Goal: Communication & Community: Answer question/provide support

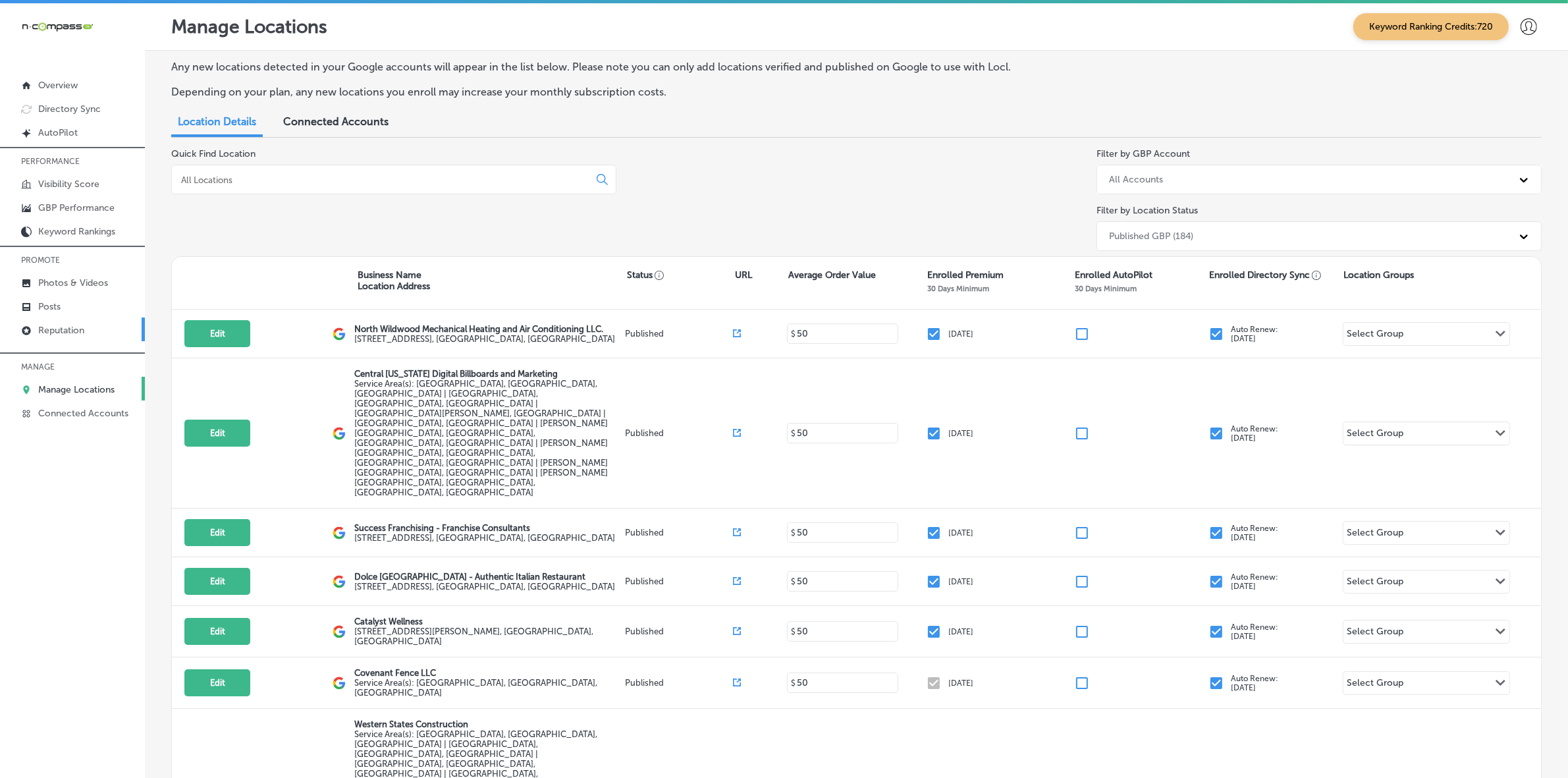
click at [66, 329] on p "Reputation" at bounding box center [61, 330] width 46 height 11
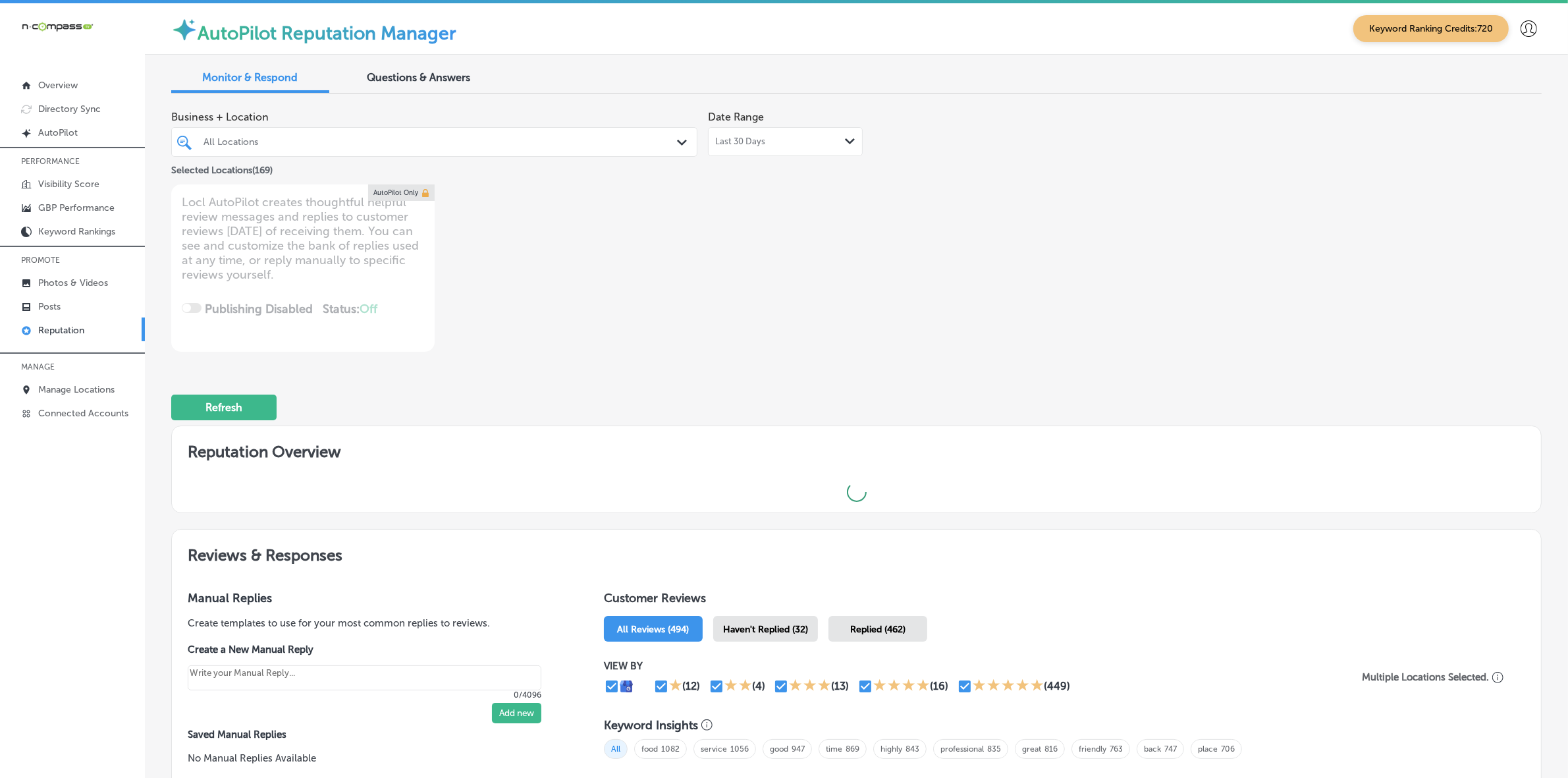
type textarea "x"
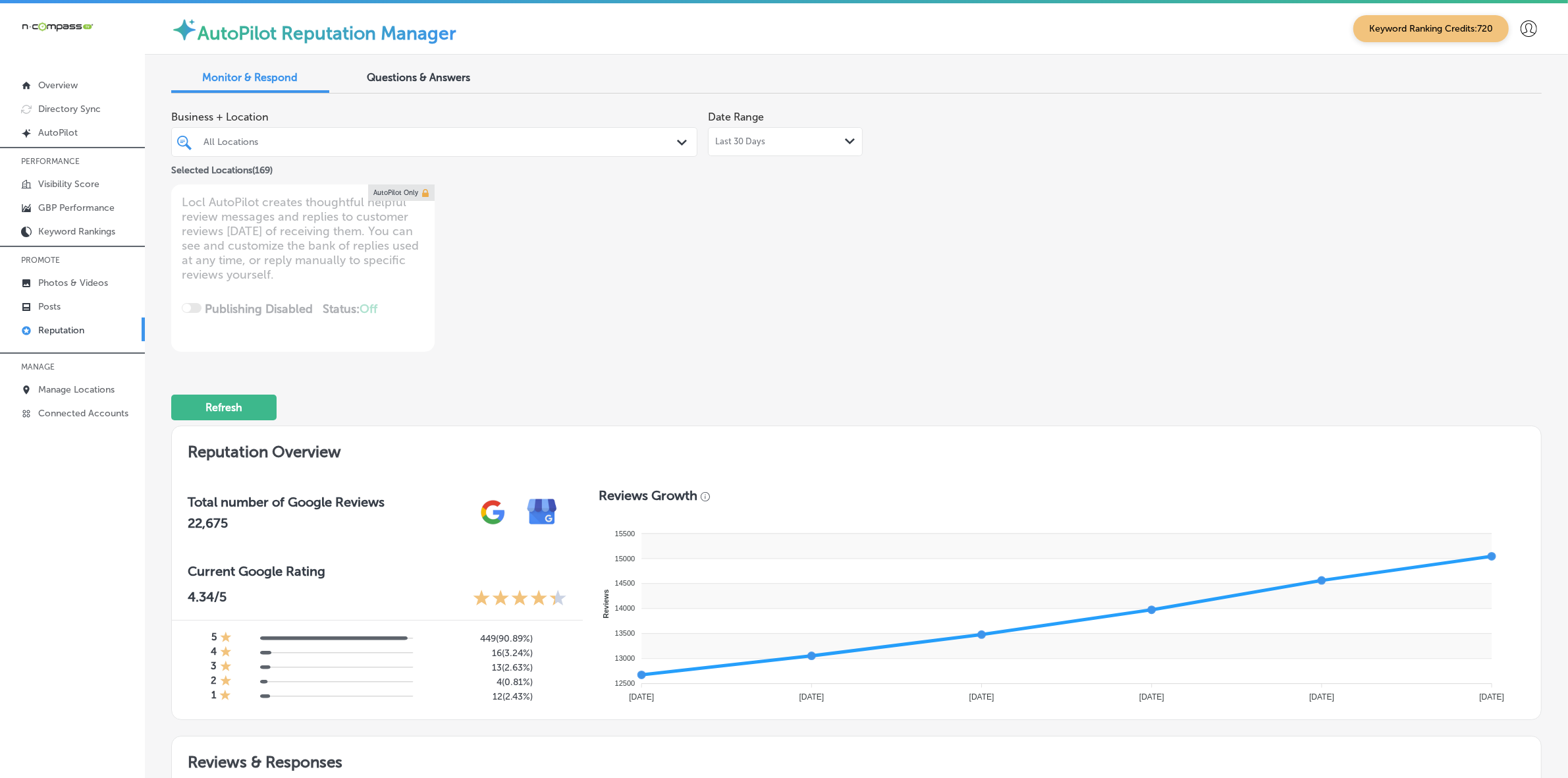
click at [637, 138] on div "All Locations" at bounding box center [440, 142] width 475 height 11
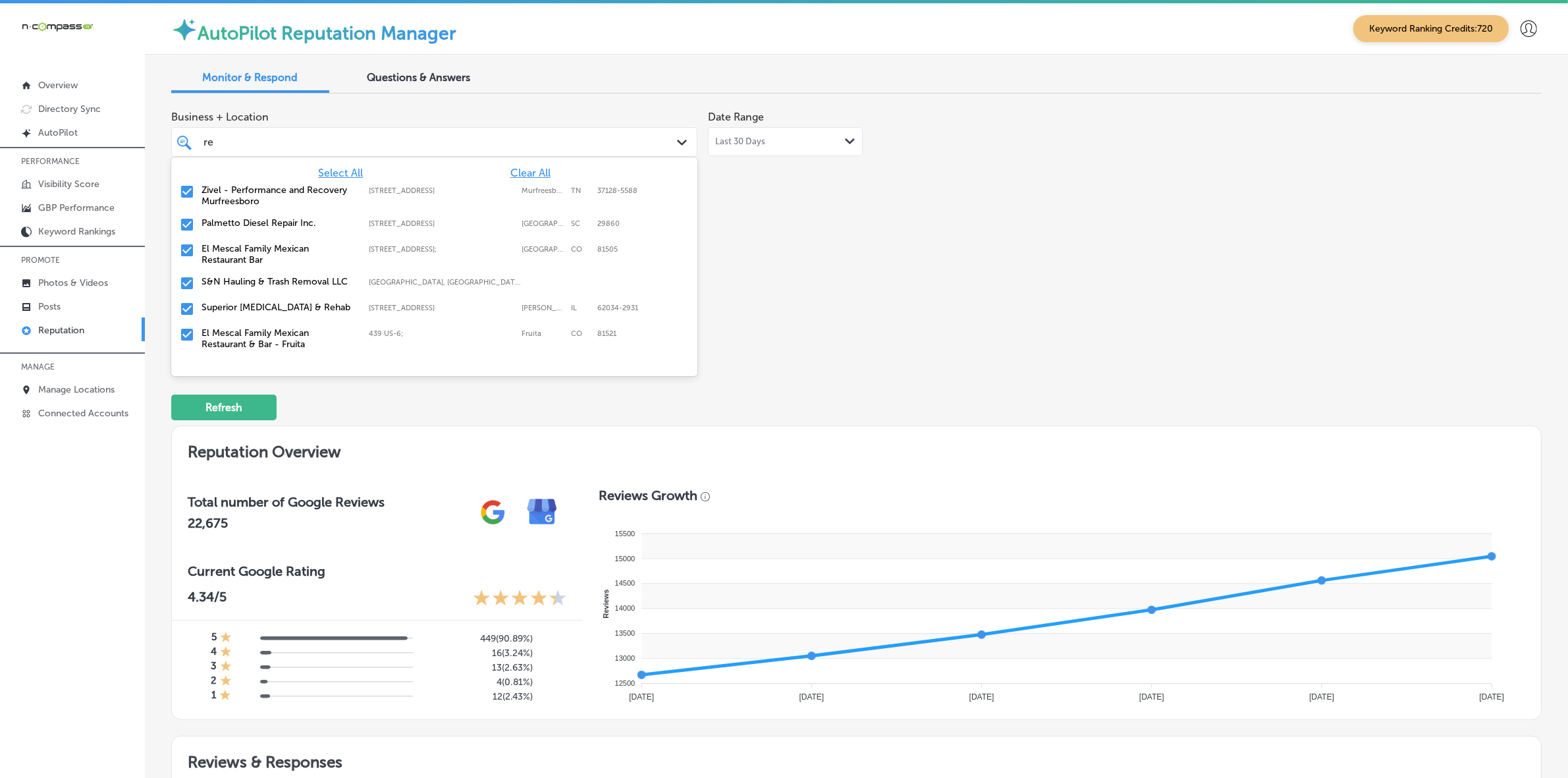
type input "ref"
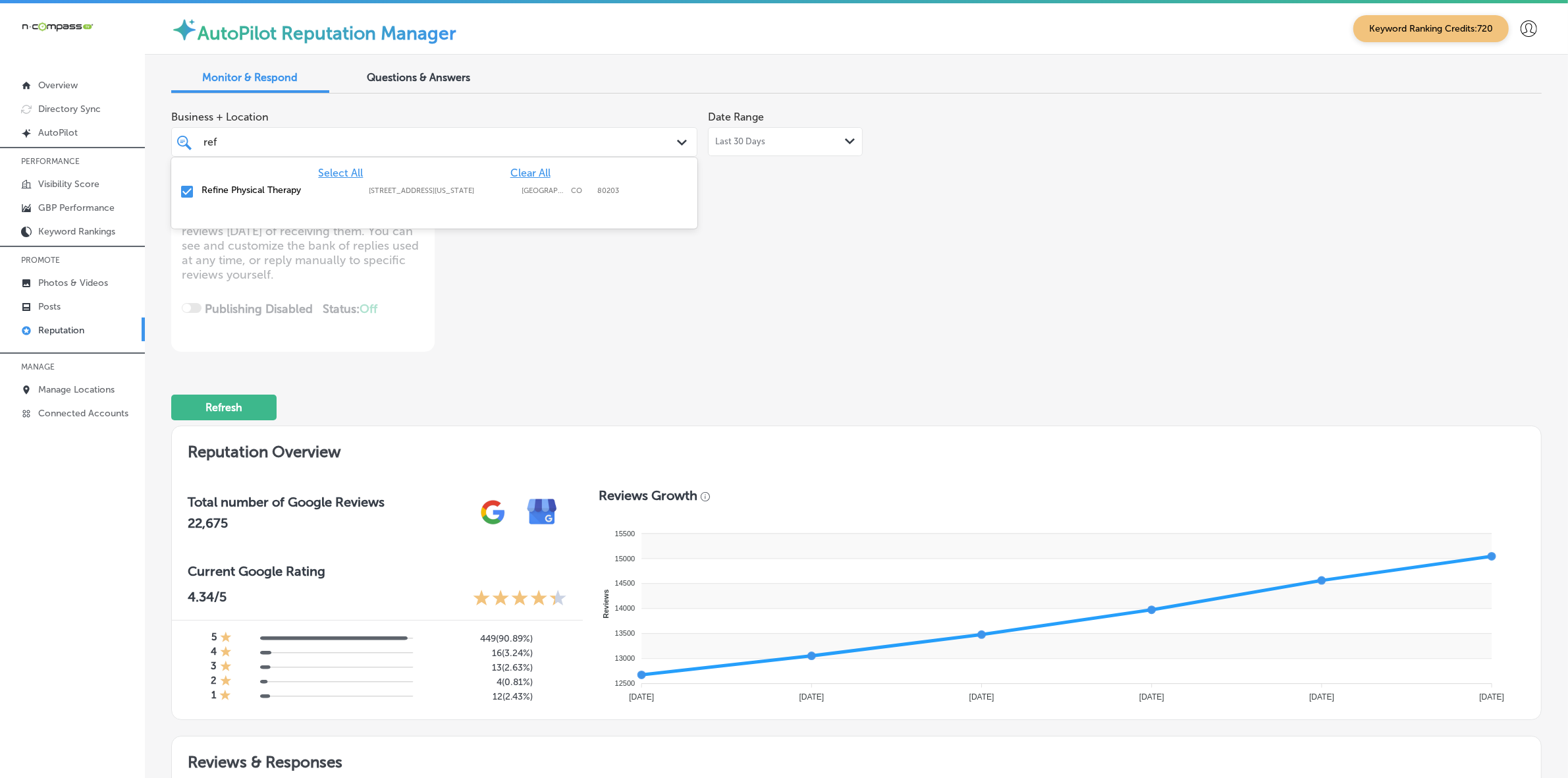
click at [562, 186] on div "Refine Physical Therapy [STREET_ADDRESS][GEOGRAPHIC_DATA][US_STATE][STREET_ADDR…" at bounding box center [393, 189] width 385 height 11
type textarea "x"
type input "re"
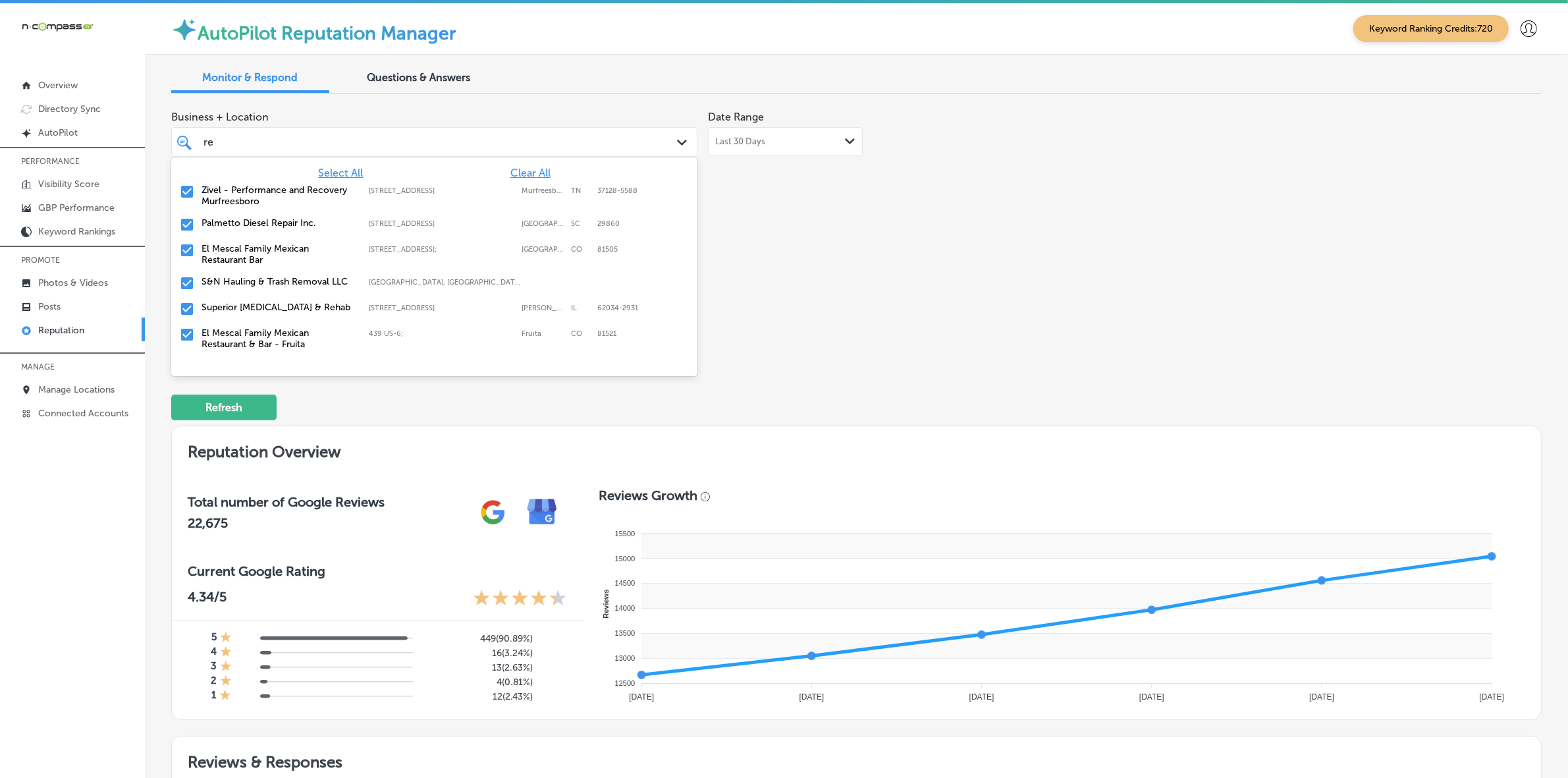
click at [436, 198] on div "Zivel - Performance and Recovery Murfreesboro [STREET_ADDRESS]-5588 [STREET_ADD…" at bounding box center [393, 195] width 385 height 23
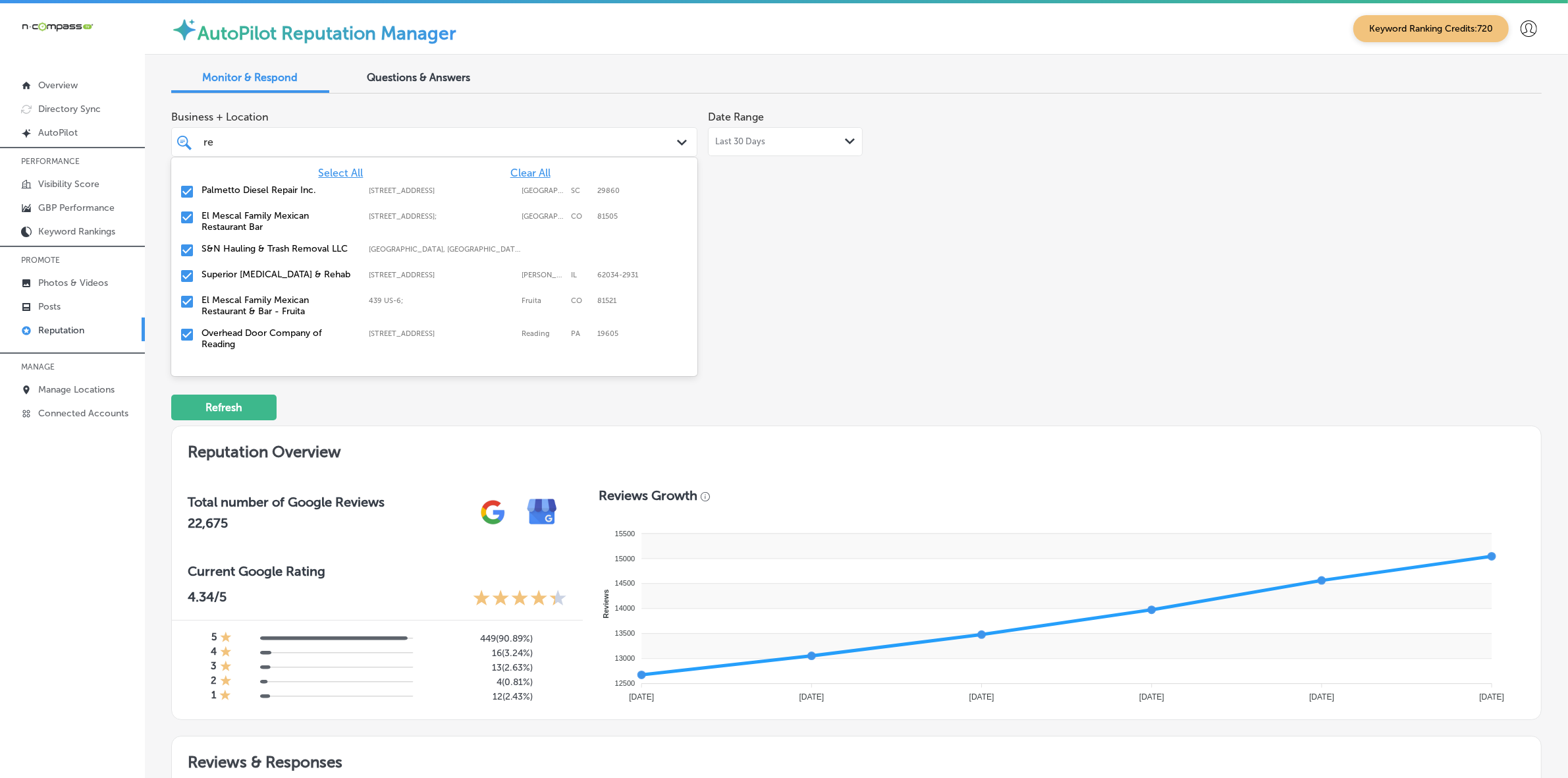
click at [340, 220] on label "El Mescal Family Mexican Restaurant Bar" at bounding box center [278, 221] width 154 height 23
click at [340, 220] on label "S&N Hauling & Trash Removal LLC" at bounding box center [278, 215] width 154 height 11
click at [266, 241] on label "El Mescal Family Mexican Restaurant & Bar - Fruita" at bounding box center [278, 247] width 154 height 23
click at [266, 241] on label "Overhead Door Company of Reading" at bounding box center [278, 247] width 154 height 23
click at [266, 241] on label "[PERSON_NAME], Associate Broker" at bounding box center [278, 241] width 154 height 11
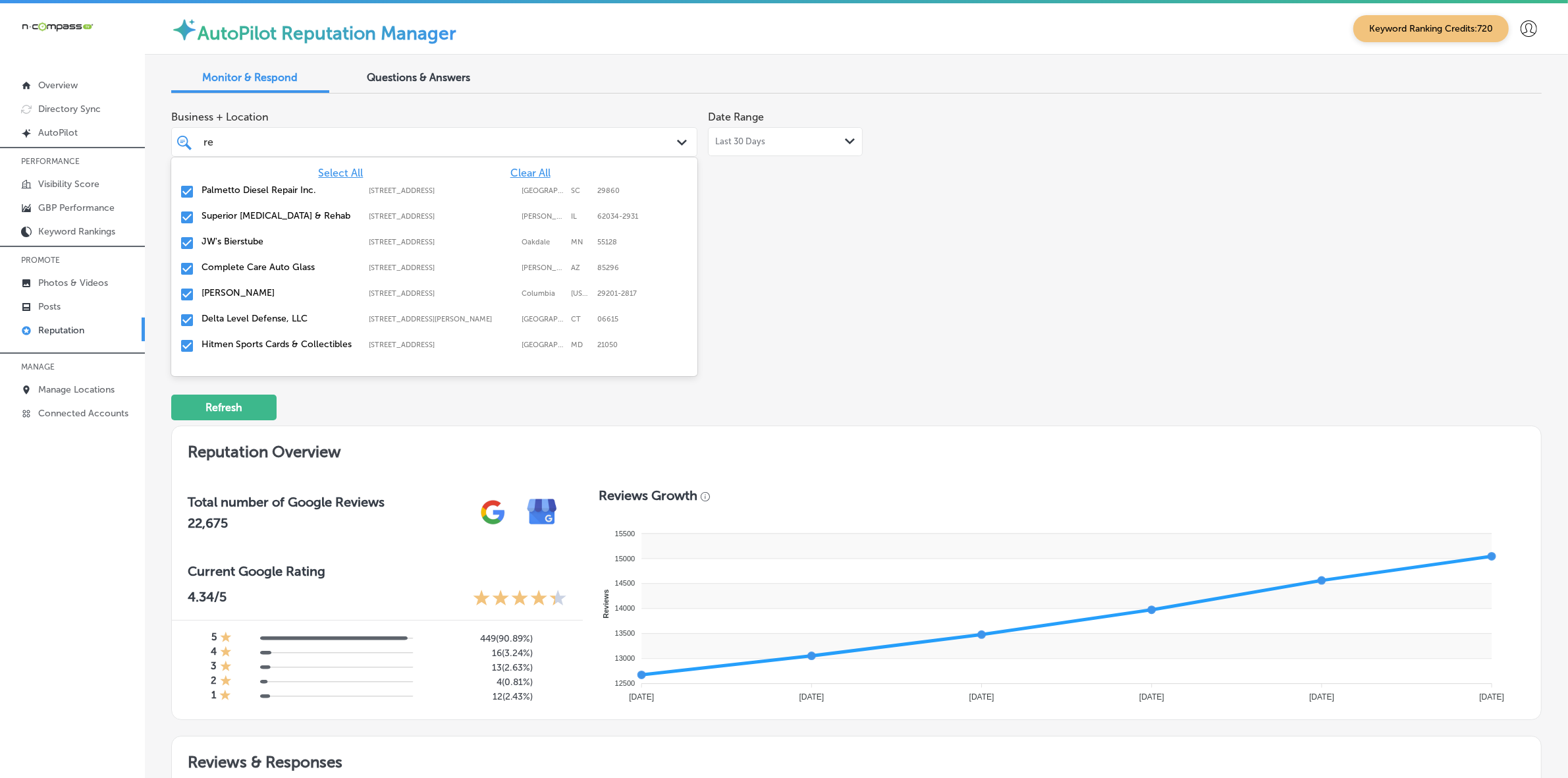
click at [266, 241] on label "JW's Bierstube" at bounding box center [278, 241] width 154 height 11
click at [260, 214] on label "Superior [MEDICAL_DATA] & Rehab" at bounding box center [278, 215] width 154 height 11
click at [242, 234] on div "[PERSON_NAME] [STREET_ADDRESS][US_STATE]-[GEOGRAPHIC_DATA][STREET_ADDRESS][US_S…" at bounding box center [434, 243] width 516 height 21
click at [242, 234] on div "Delta Level Defense, LLC [STREET_ADDRESS][PERSON_NAME] [STREET_ADDRESS][PERSON_…" at bounding box center [434, 243] width 516 height 21
click at [242, 234] on div "Hitmen Sports Cards & Collectibles [STREET_ADDRESS][GEOGRAPHIC_DATA][STREET_ADD…" at bounding box center [434, 243] width 516 height 21
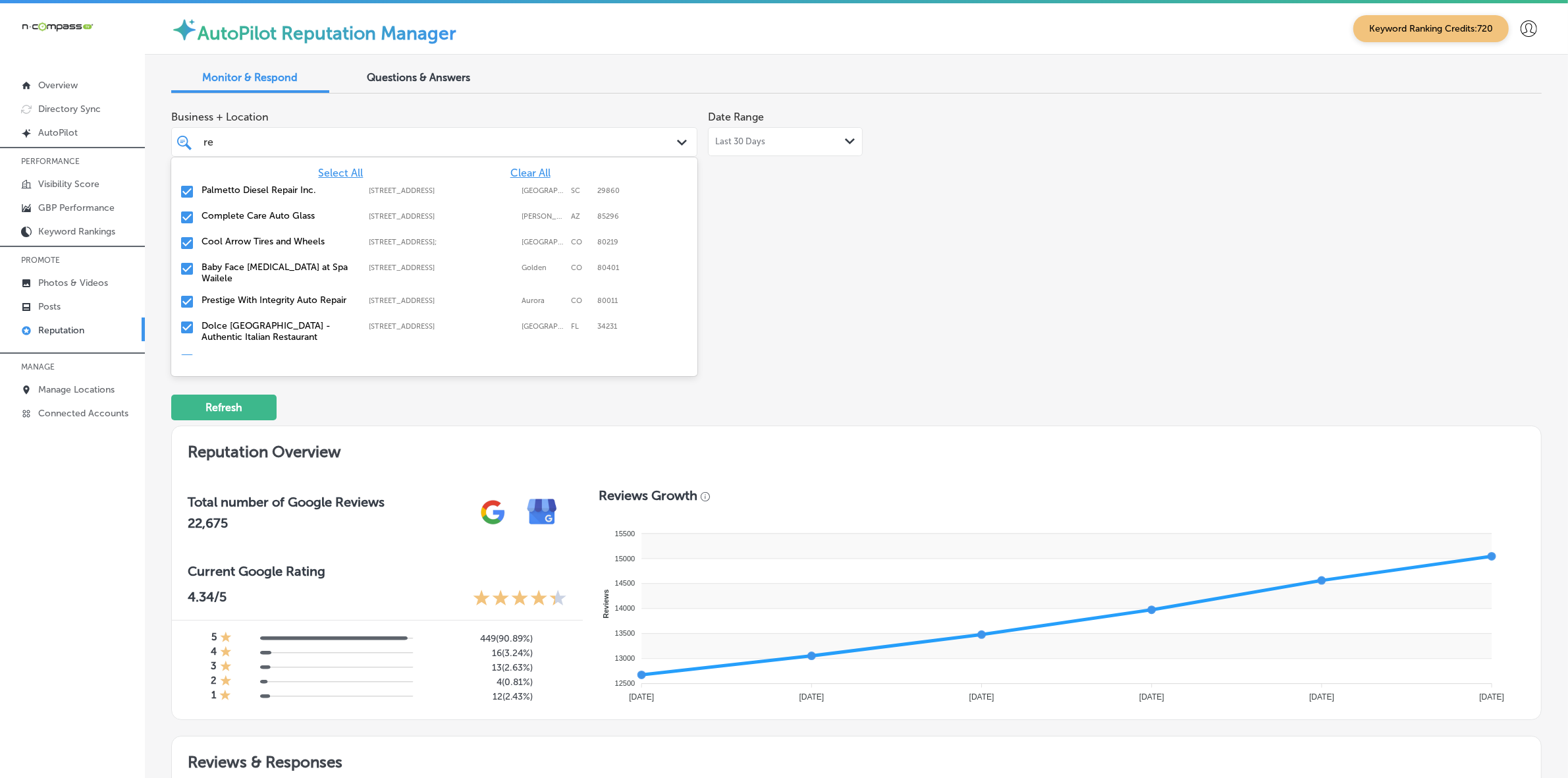
click at [242, 234] on div "Cool Arrow Tires and Wheels [STREET_ADDRESS] [STREET_ADDRESS]" at bounding box center [434, 243] width 516 height 21
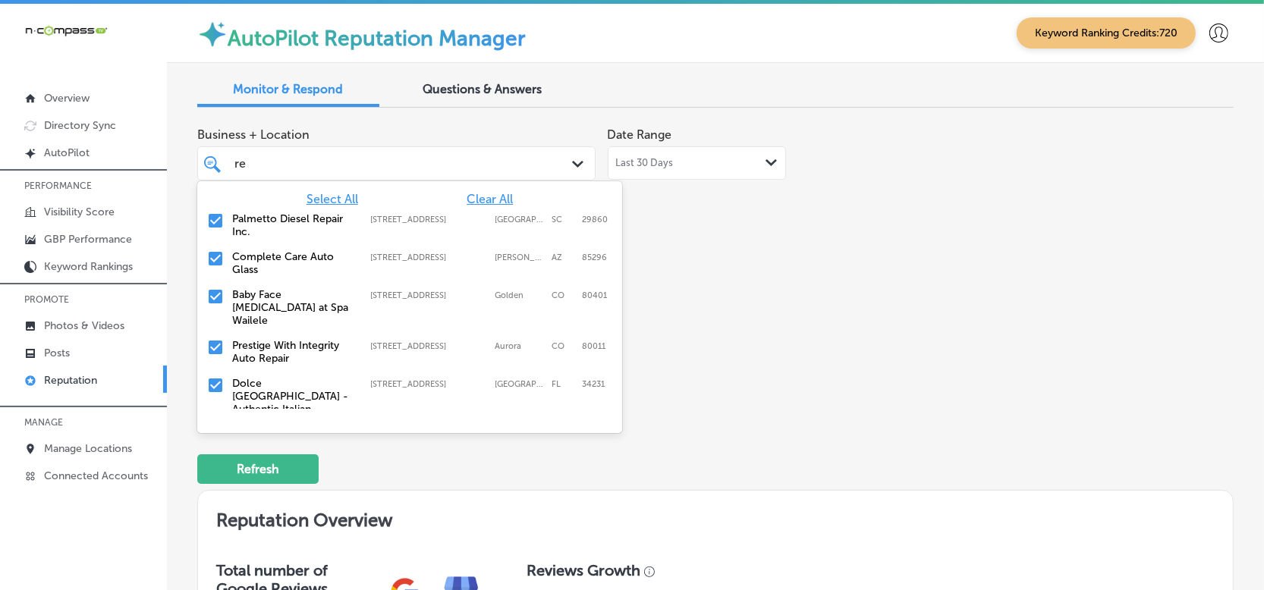
type textarea "x"
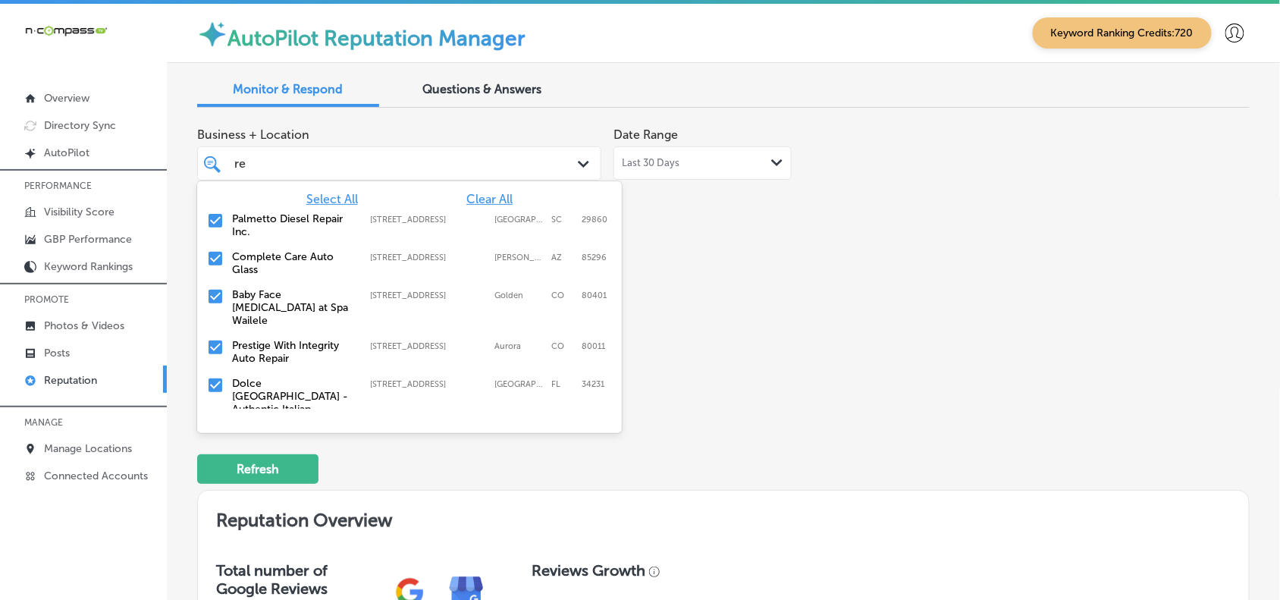
type input "re"
click at [809, 315] on div "Business + Location option [STREET_ADDRESS]; , deselected. option [STREET_ADDRE…" at bounding box center [513, 262] width 632 height 285
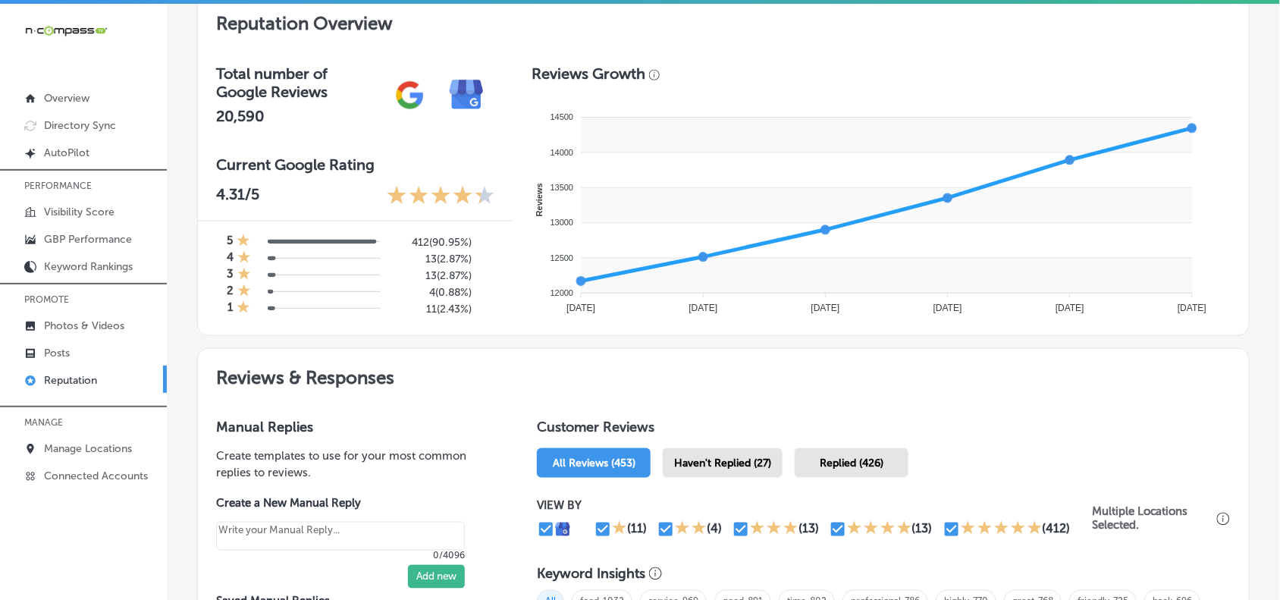
scroll to position [664, 0]
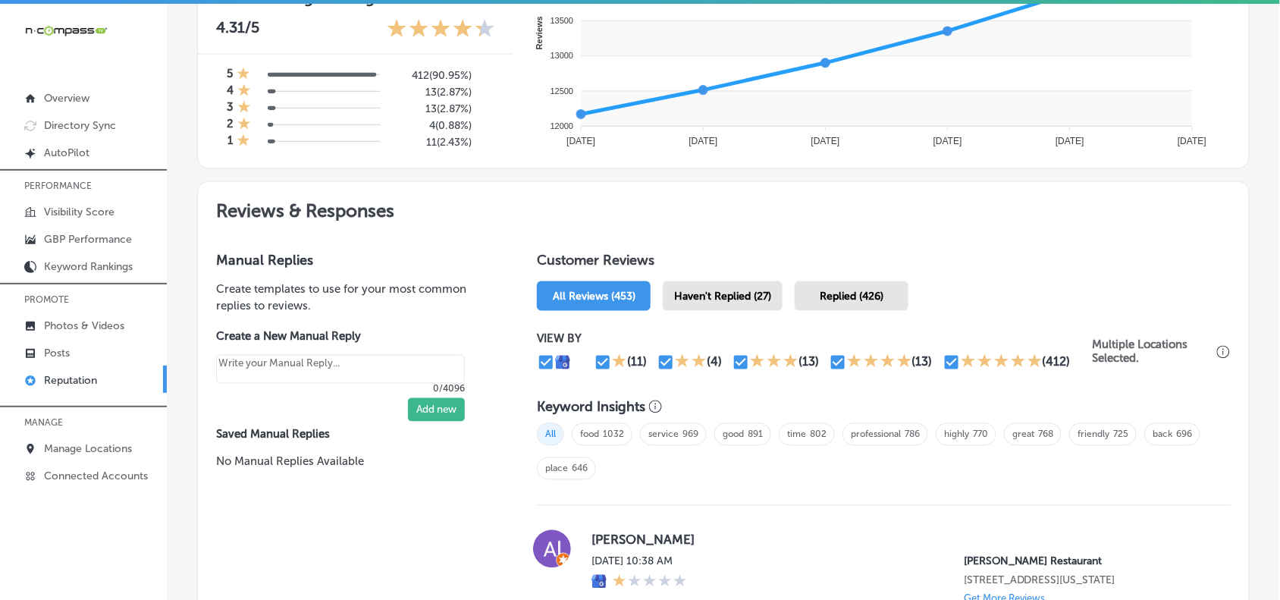
click at [729, 306] on div "Haven't Replied (27)" at bounding box center [723, 296] width 120 height 30
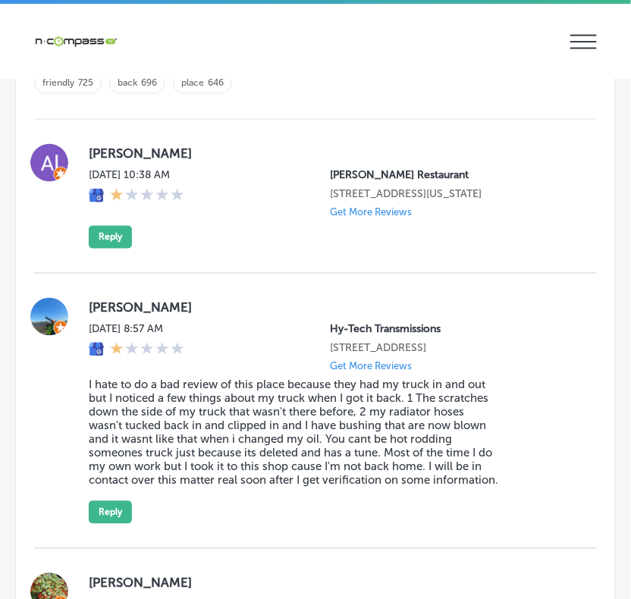
scroll to position [1801, 0]
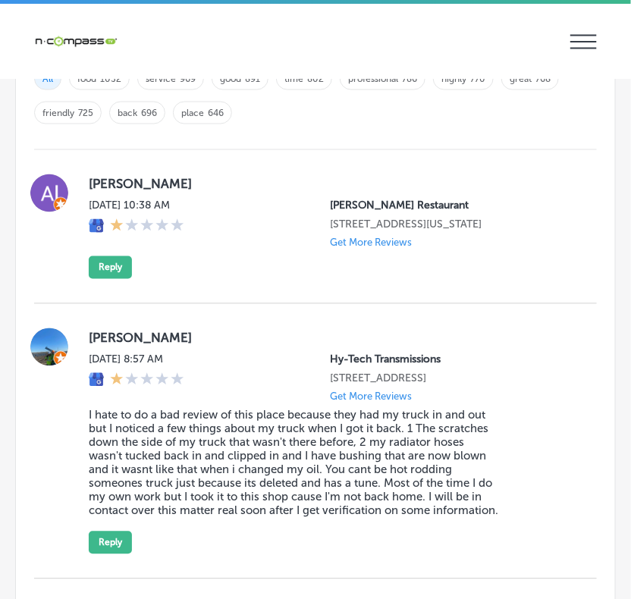
click at [95, 187] on label "[PERSON_NAME]" at bounding box center [331, 184] width 484 height 15
copy label "Al"
click at [112, 273] on button "Reply" at bounding box center [110, 267] width 43 height 23
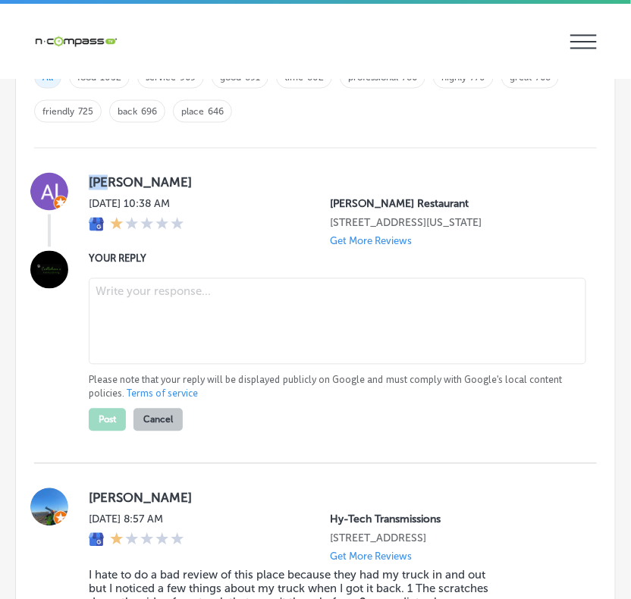
scroll to position [1799, 0]
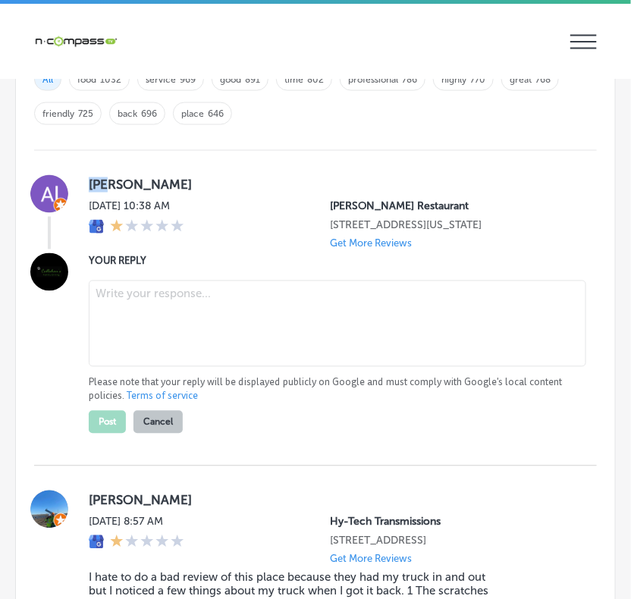
type textarea "x"
click at [149, 304] on textarea at bounding box center [338, 324] width 498 height 86
paste textarea "Thank you for your feedback, [PERSON_NAME]. We're sorry to hear that your exper…"
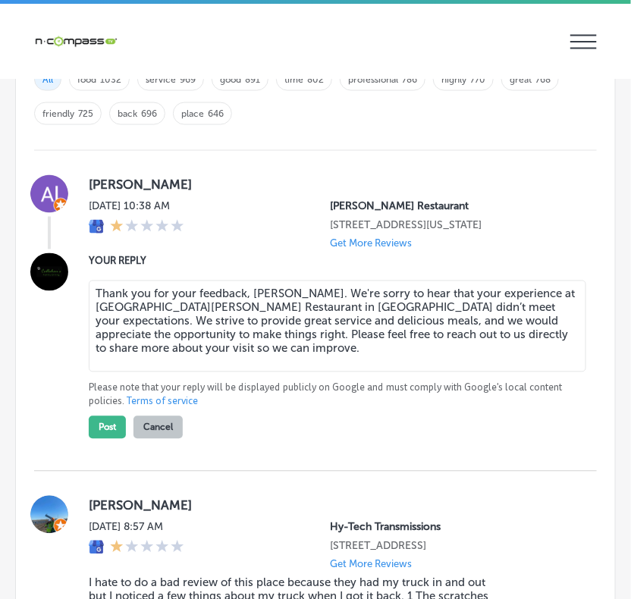
type textarea "Thank you for your feedback, [PERSON_NAME]. We're sorry to hear that your exper…"
click at [111, 432] on button "Post" at bounding box center [107, 427] width 37 height 23
type textarea "x"
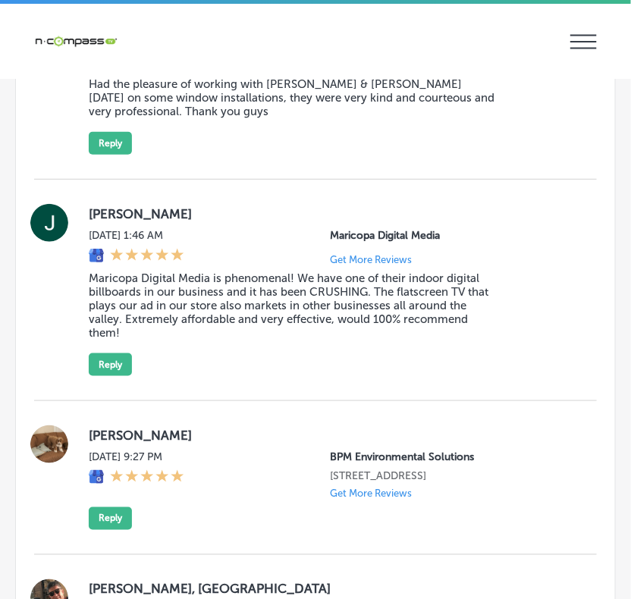
scroll to position [2842, 0]
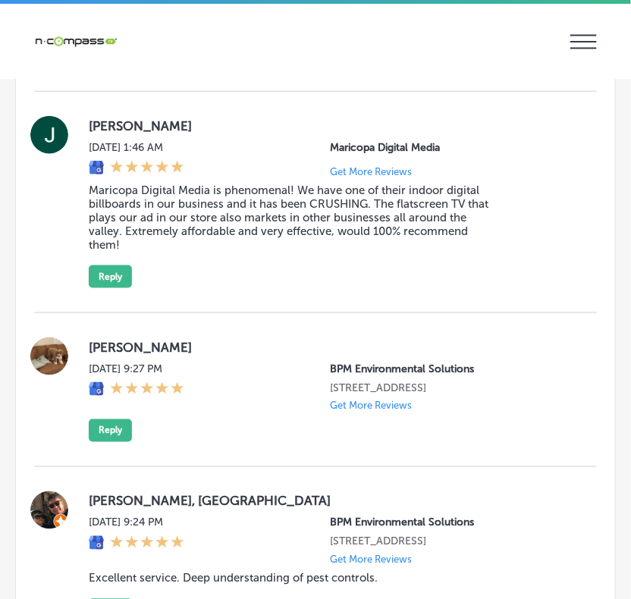
click at [103, 133] on label "[PERSON_NAME]" at bounding box center [331, 125] width 484 height 15
copy label "[PERSON_NAME]"
click at [312, 239] on blockquote "Maricopa Digital Media is phenomenal! We have one of their indoor digital billb…" at bounding box center [294, 218] width 410 height 68
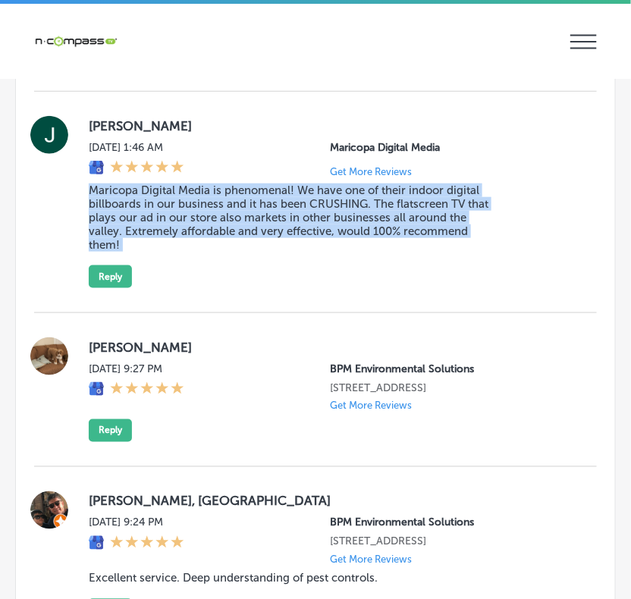
click at [312, 239] on blockquote "Maricopa Digital Media is phenomenal! We have one of their indoor digital billb…" at bounding box center [294, 218] width 410 height 68
copy blockquote "Maricopa Digital Media is phenomenal! We have one of their indoor digital billb…"
click at [124, 284] on button "Reply" at bounding box center [110, 276] width 43 height 23
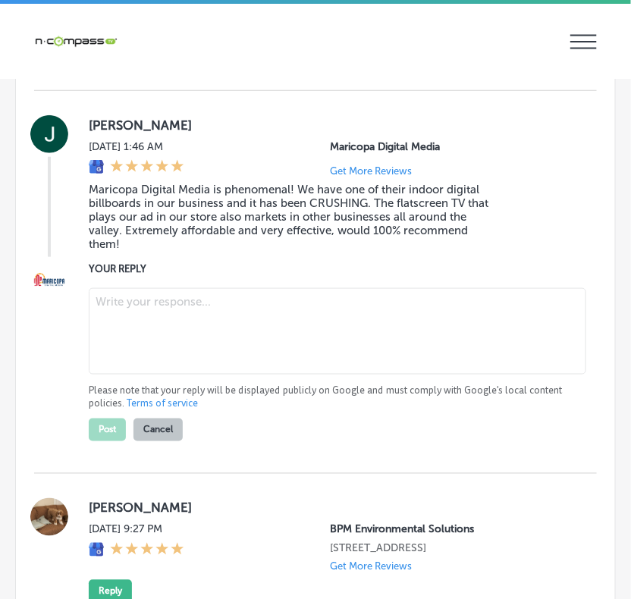
click at [143, 300] on textarea at bounding box center [338, 331] width 498 height 86
paste textarea "Thank you for the fantastic review, [PERSON_NAME]! We’re thrilled to hear that …"
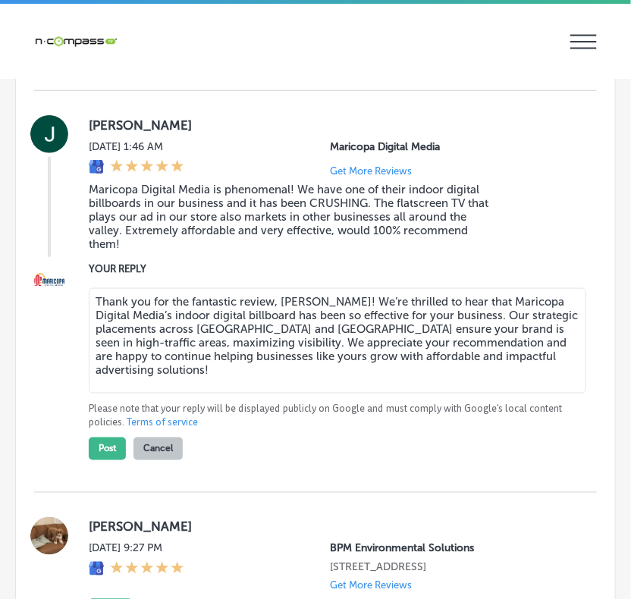
click at [364, 308] on textarea "Thank you for the fantastic review, [PERSON_NAME]! We’re thrilled to hear that …" at bounding box center [338, 340] width 498 height 105
type textarea "Thank you for the fantastic review, [PERSON_NAME]! We’re happy to hear that Mar…"
click at [114, 457] on button "Post" at bounding box center [107, 449] width 37 height 23
type textarea "x"
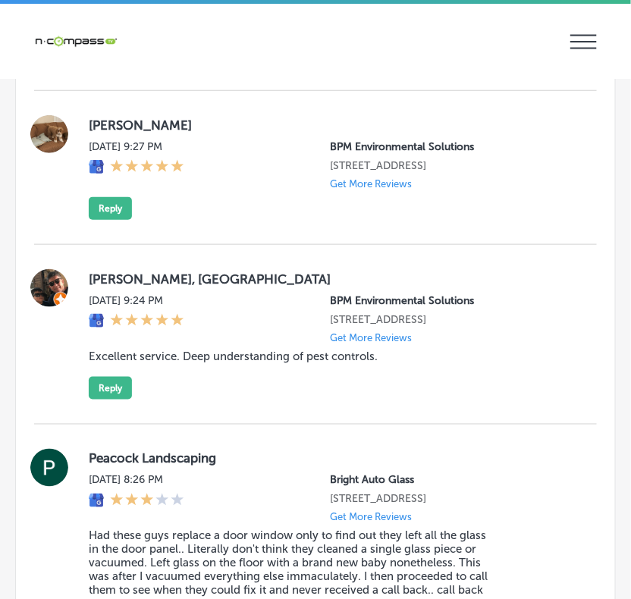
click at [96, 133] on label "[PERSON_NAME]" at bounding box center [331, 125] width 484 height 15
copy label "[PERSON_NAME]"
click at [115, 220] on button "Reply" at bounding box center [110, 208] width 43 height 23
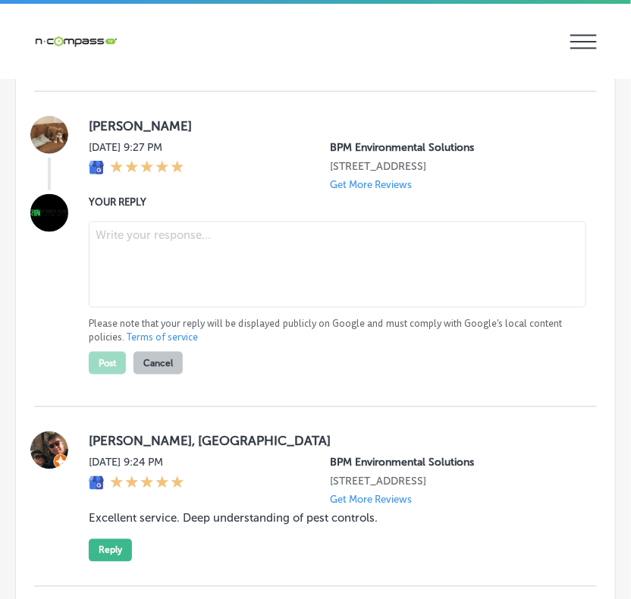
click at [190, 273] on textarea at bounding box center [338, 264] width 498 height 86
paste textarea "Thank you so much for the 5-star review, [PERSON_NAME]! We truly appreciate you…"
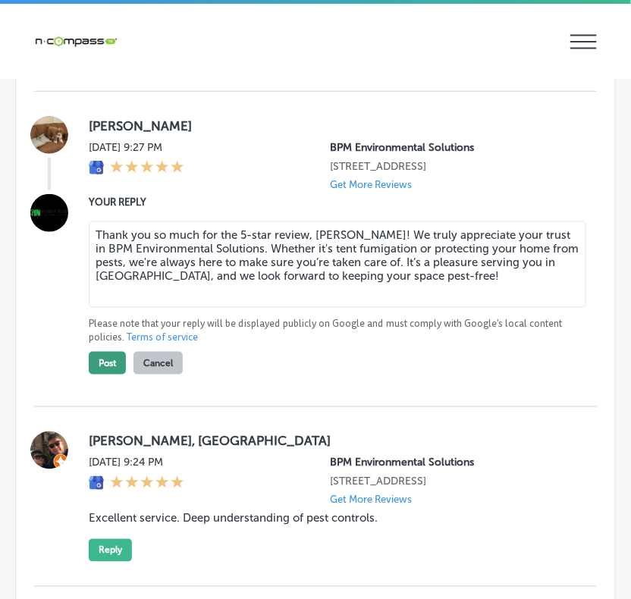
type textarea "Thank you so much for the 5-star review, [PERSON_NAME]! We truly appreciate you…"
click at [111, 375] on button "Post" at bounding box center [107, 363] width 37 height 23
type textarea "x"
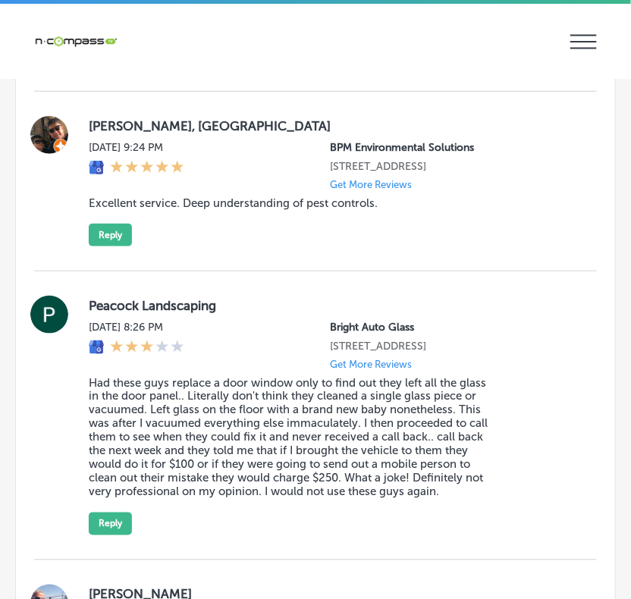
click at [99, 133] on label "[PERSON_NAME], [GEOGRAPHIC_DATA]" at bounding box center [331, 125] width 484 height 15
copy label "[PERSON_NAME]"
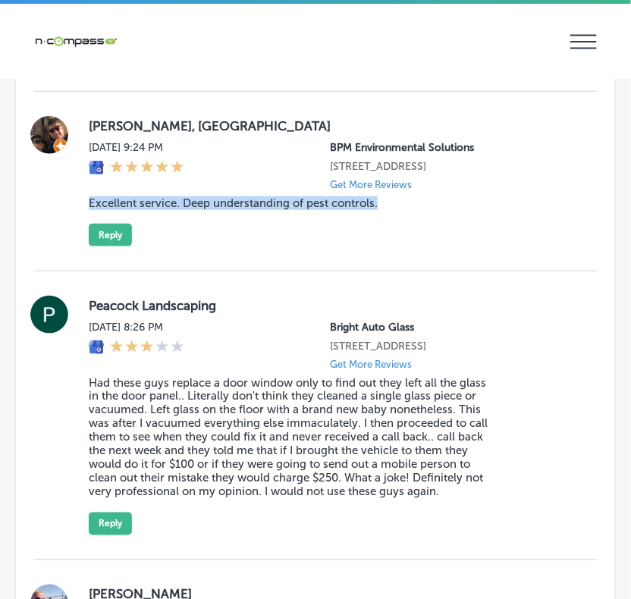
copy blockquote "Excellent service. Deep understanding of pest controls."
drag, startPoint x: 388, startPoint y: 220, endPoint x: 77, endPoint y: 230, distance: 311.1
click at [77, 230] on div "[PERSON_NAME], PE [DATE] 9:24 PM BPM Environmental Solutions [STREET_ADDRESS] G…" at bounding box center [315, 181] width 563 height 130
click at [110, 246] on button "Reply" at bounding box center [110, 235] width 43 height 23
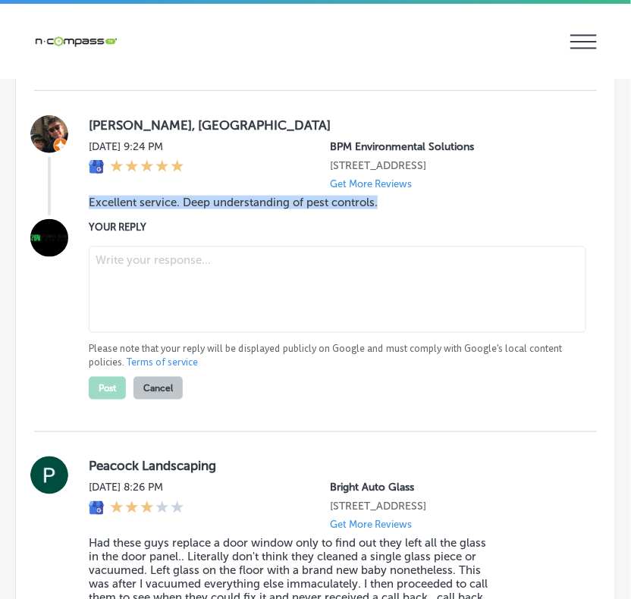
click at [328, 304] on textarea at bounding box center [338, 289] width 498 height 86
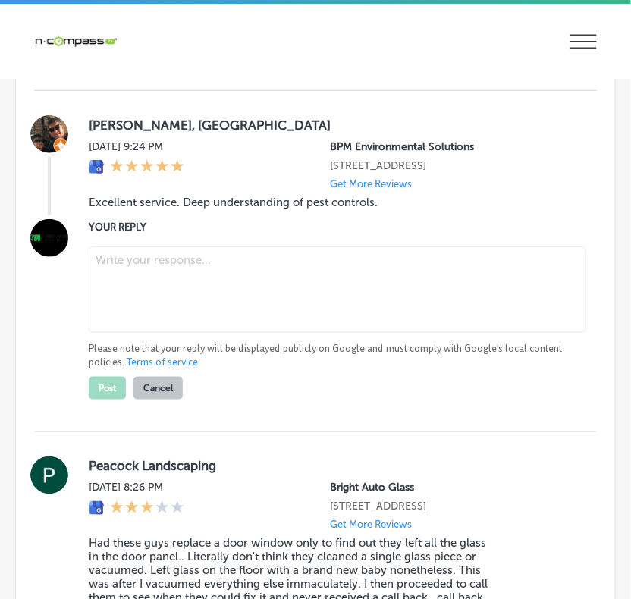
paste textarea "Thank you for the great review, [PERSON_NAME]! We’re thrilled to hear you’re ha…"
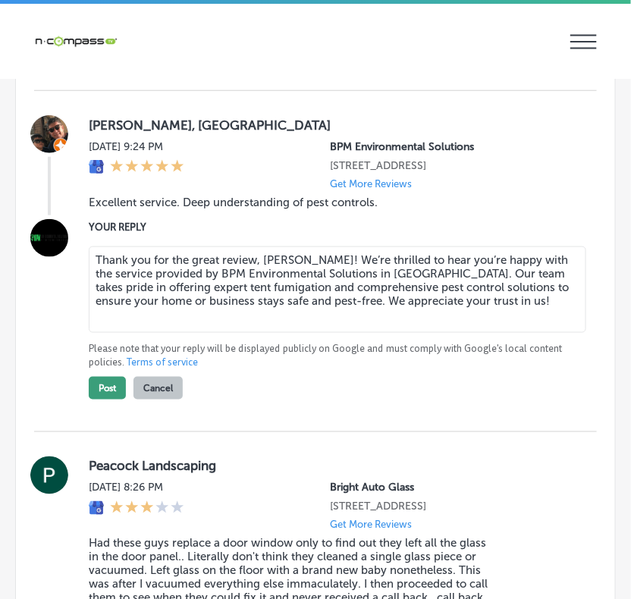
type textarea "Thank you for the great review, [PERSON_NAME]! We’re thrilled to hear you’re ha…"
click at [111, 400] on button "Post" at bounding box center [107, 388] width 37 height 23
type textarea "x"
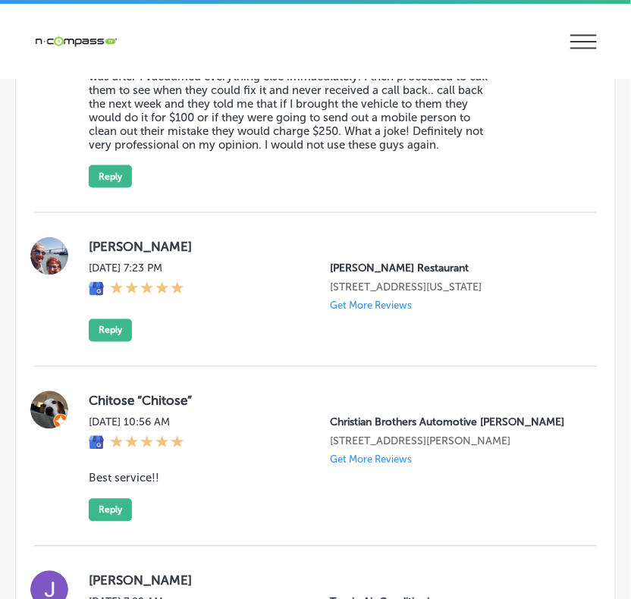
scroll to position [3121, 0]
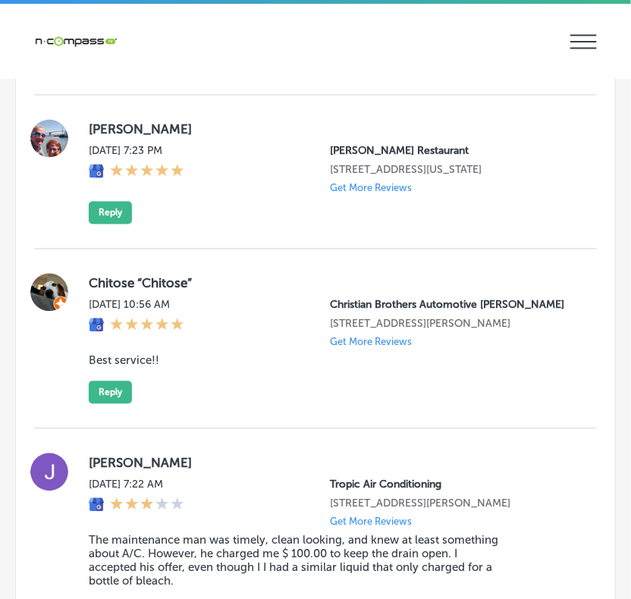
click at [110, 137] on label "[PERSON_NAME]" at bounding box center [331, 129] width 484 height 15
copy label "[PERSON_NAME]"
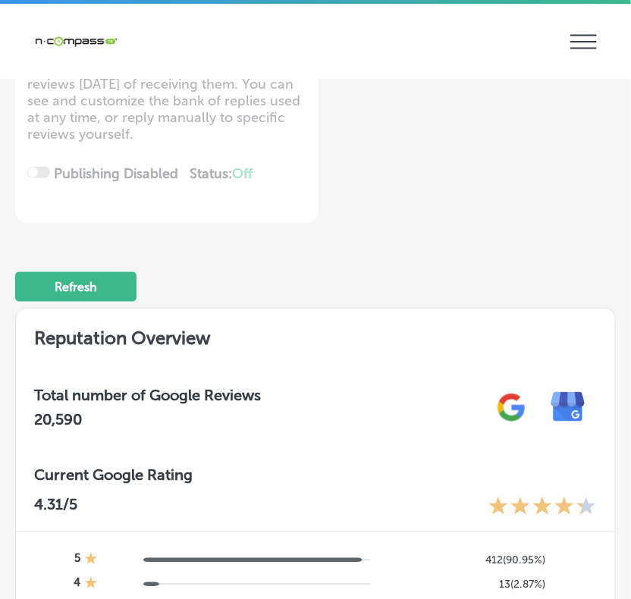
scroll to position [0, 0]
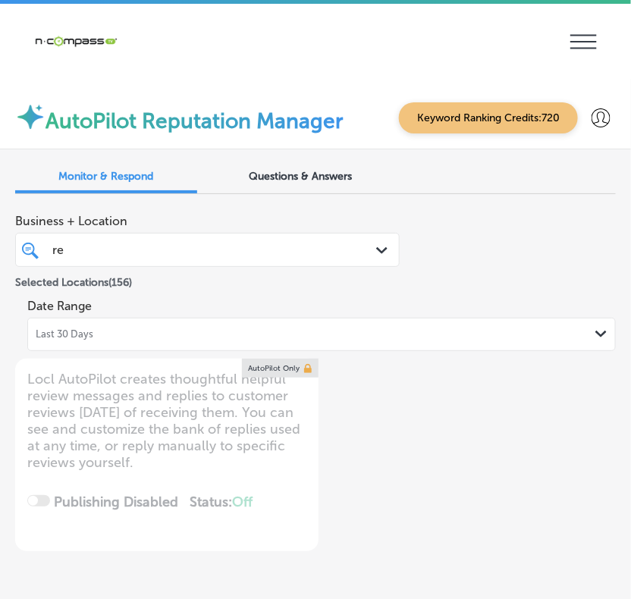
click at [212, 258] on div "re re" at bounding box center [192, 250] width 282 height 20
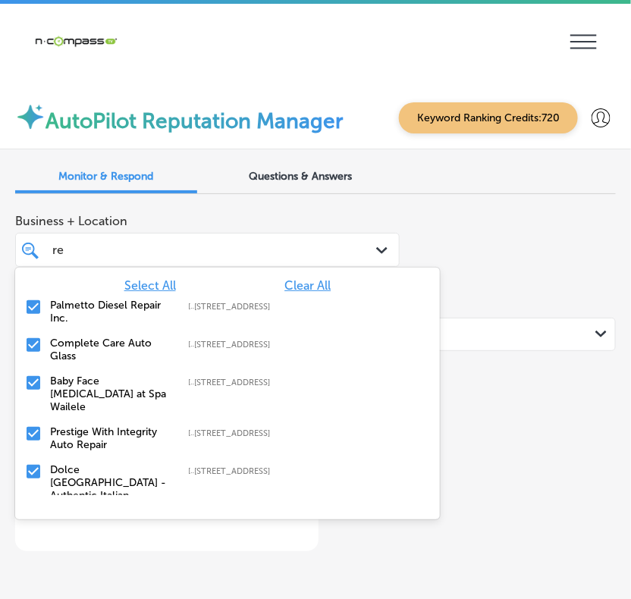
type input "r"
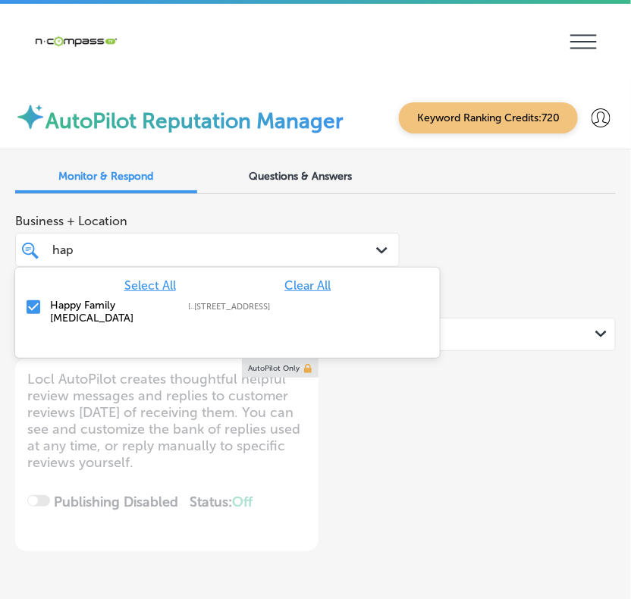
type input "happ"
click at [262, 304] on label "[STREET_ADDRESS]" at bounding box center [252, 307] width 117 height 10
type textarea "x"
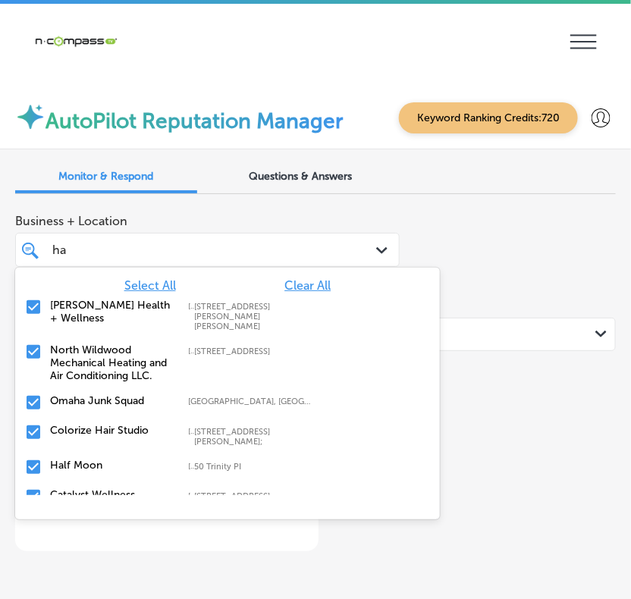
type input "h"
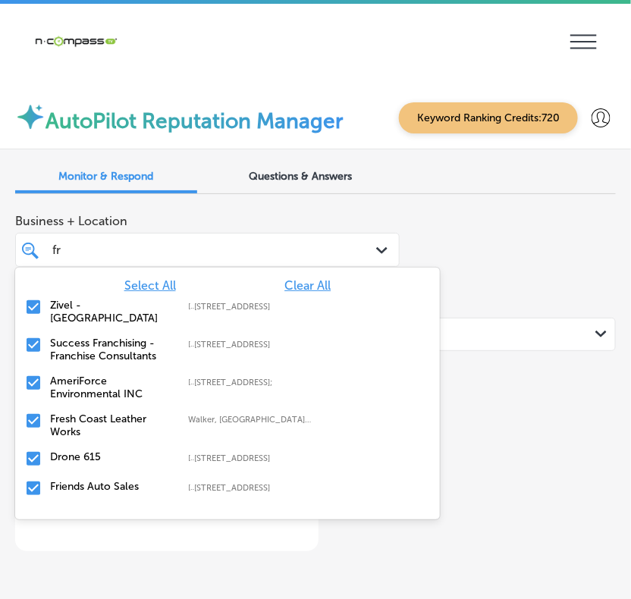
type input "fri"
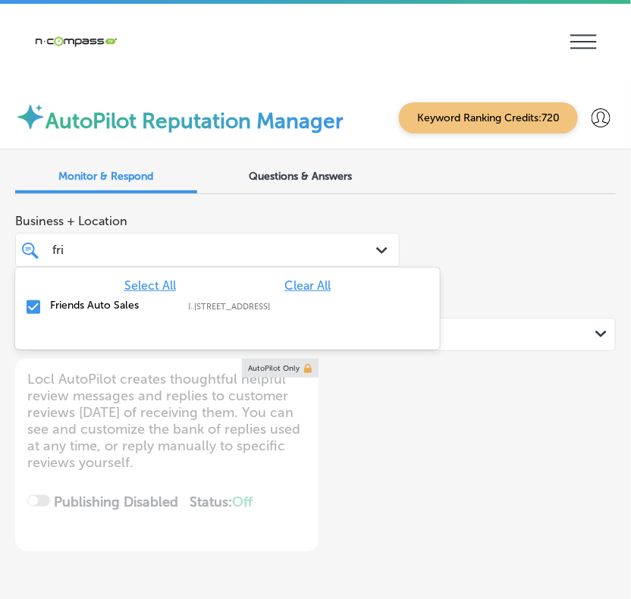
click at [262, 308] on label "[STREET_ADDRESS]" at bounding box center [252, 307] width 117 height 10
type textarea "x"
type input "f"
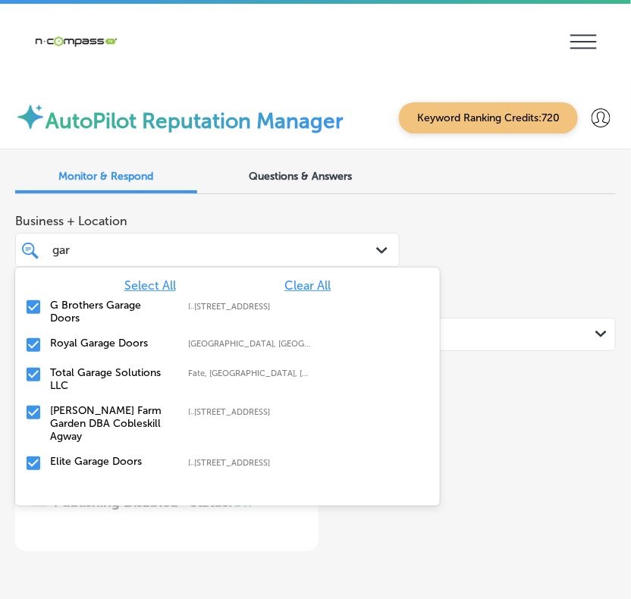
type input "gara"
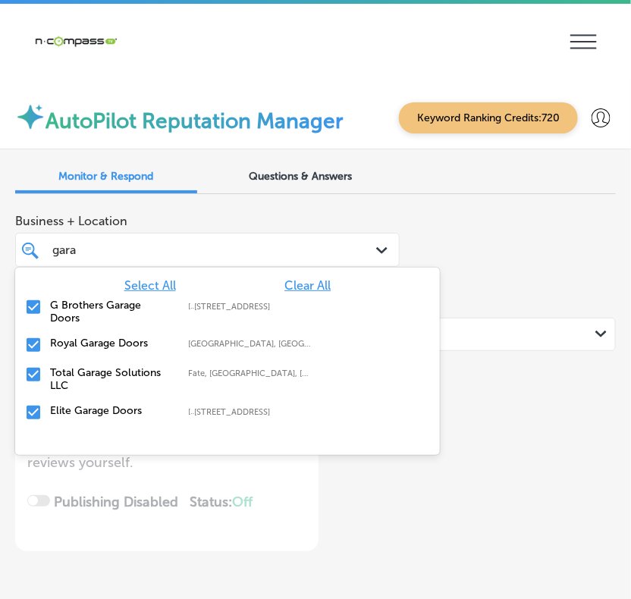
click at [262, 309] on label "[STREET_ADDRESS]" at bounding box center [252, 307] width 117 height 10
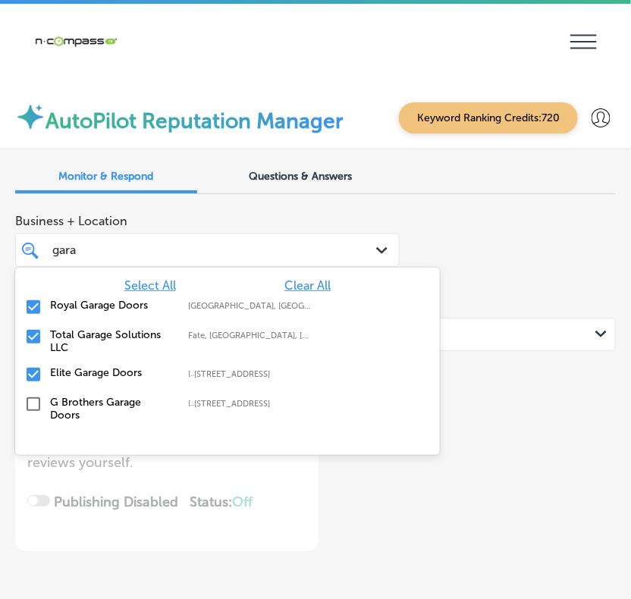
click at [262, 309] on label "[GEOGRAPHIC_DATA], [GEOGRAPHIC_DATA], [GEOGRAPHIC_DATA] | [GEOGRAPHIC_DATA], [G…" at bounding box center [249, 306] width 123 height 10
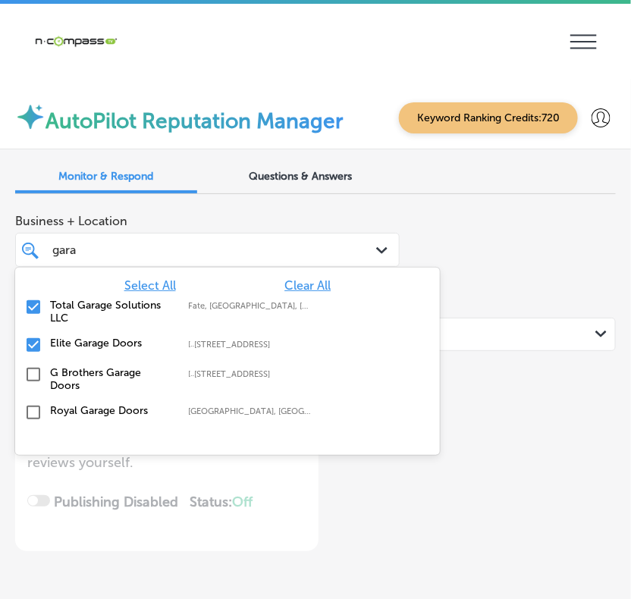
click at [262, 309] on label "Fate, [GEOGRAPHIC_DATA], [GEOGRAPHIC_DATA] | [GEOGRAPHIC_DATA], [GEOGRAPHIC_DAT…" at bounding box center [249, 306] width 123 height 10
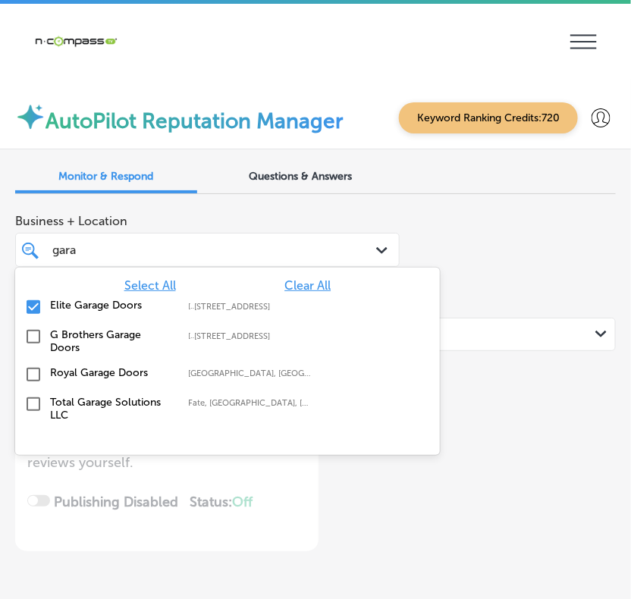
click at [262, 309] on label "[STREET_ADDRESS]" at bounding box center [252, 307] width 117 height 10
type textarea "x"
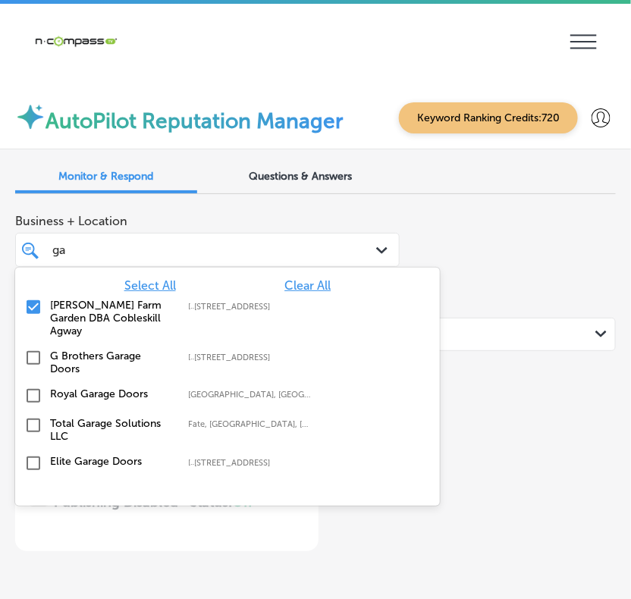
type input "g"
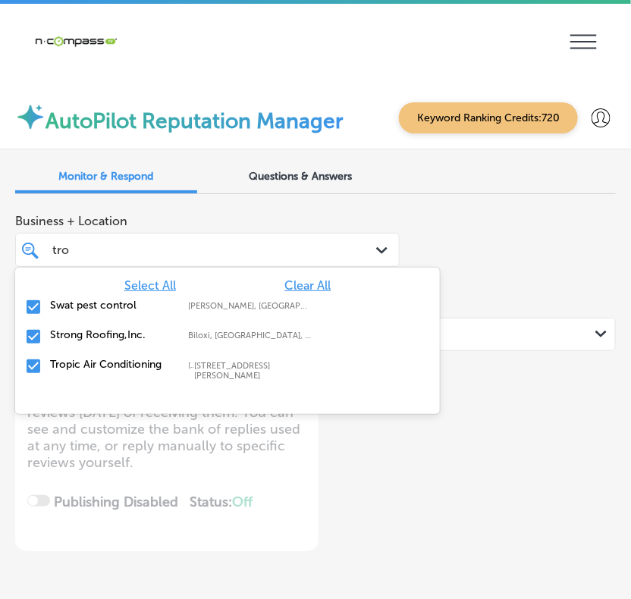
type input "trop"
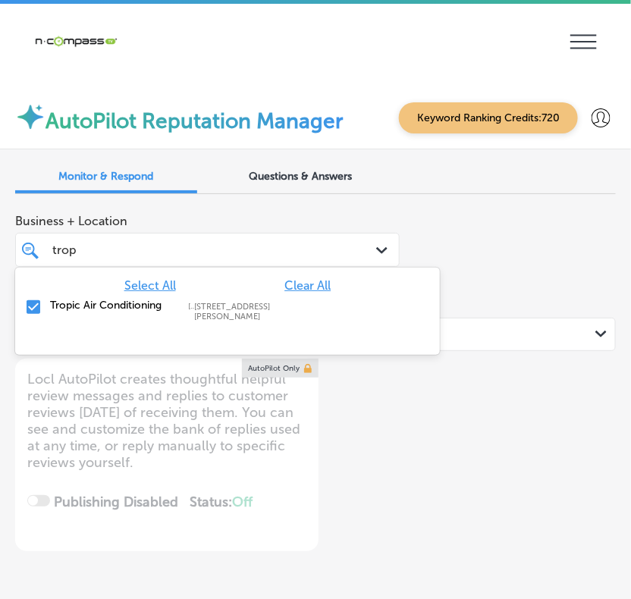
click at [262, 309] on label "[STREET_ADDRESS][PERSON_NAME]" at bounding box center [252, 312] width 117 height 20
type textarea "x"
type input "tro"
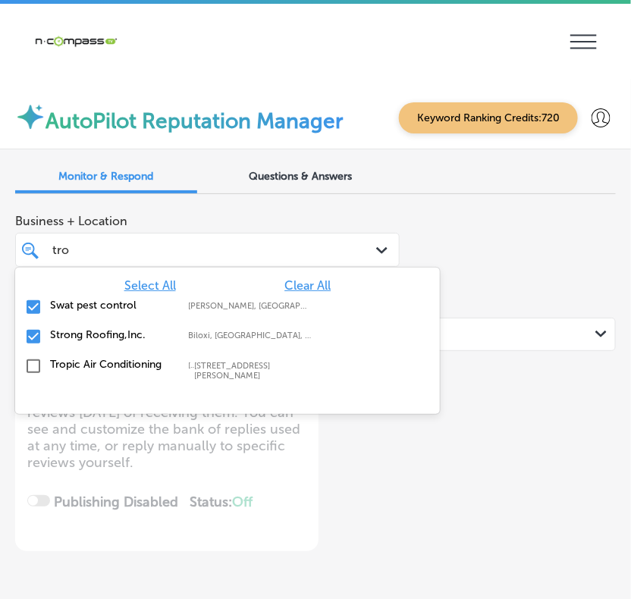
click at [262, 307] on label "[PERSON_NAME], [GEOGRAPHIC_DATA], [GEOGRAPHIC_DATA] | Hosston, [GEOGRAPHIC_DATA…" at bounding box center [249, 306] width 123 height 10
click at [262, 303] on label "Biloxi, [GEOGRAPHIC_DATA], [GEOGRAPHIC_DATA] | [PERSON_NAME], [GEOGRAPHIC_DATA]…" at bounding box center [249, 306] width 123 height 10
type textarea "x"
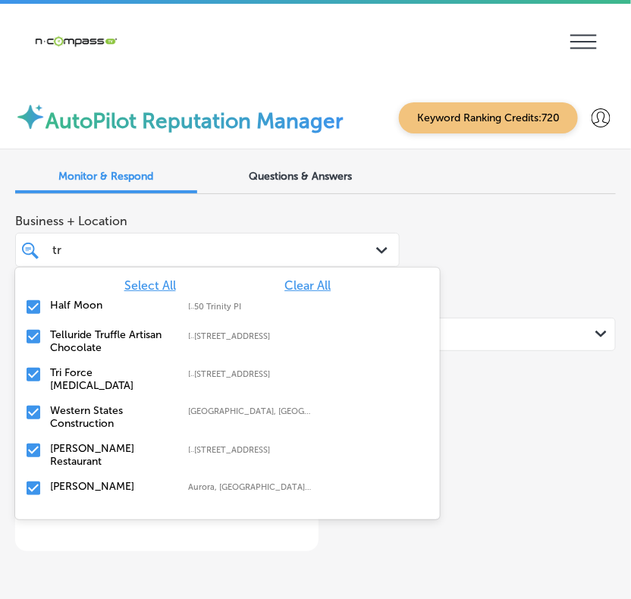
type input "t"
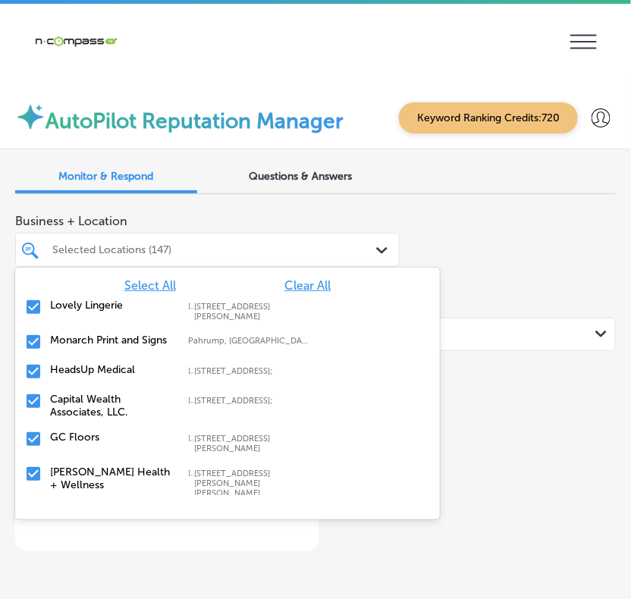
click at [466, 395] on div "Business + Location [STREET_ADDRESS]. 170 results available. Use Up and Down to…" at bounding box center [315, 378] width 601 height 345
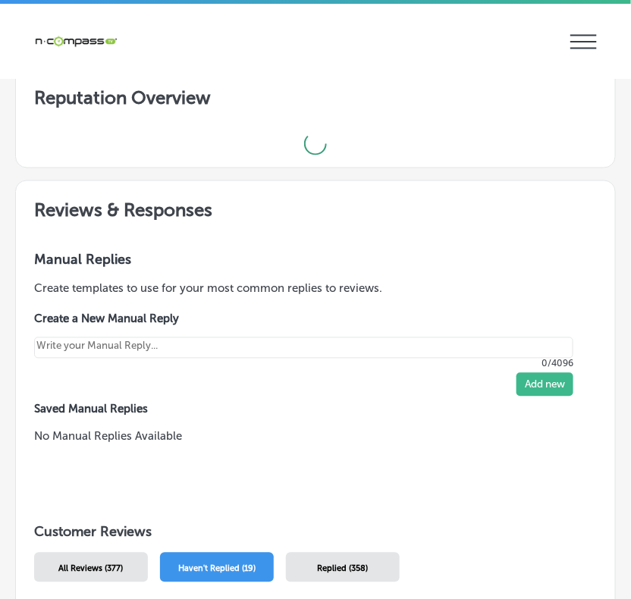
type textarea "x"
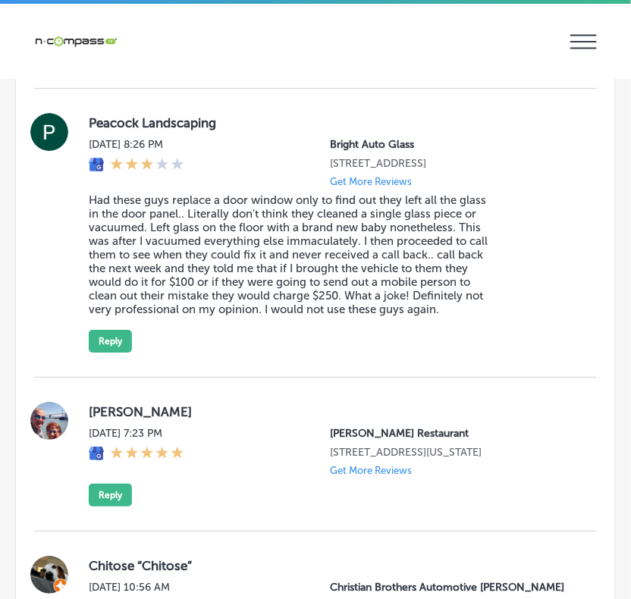
scroll to position [2654, 0]
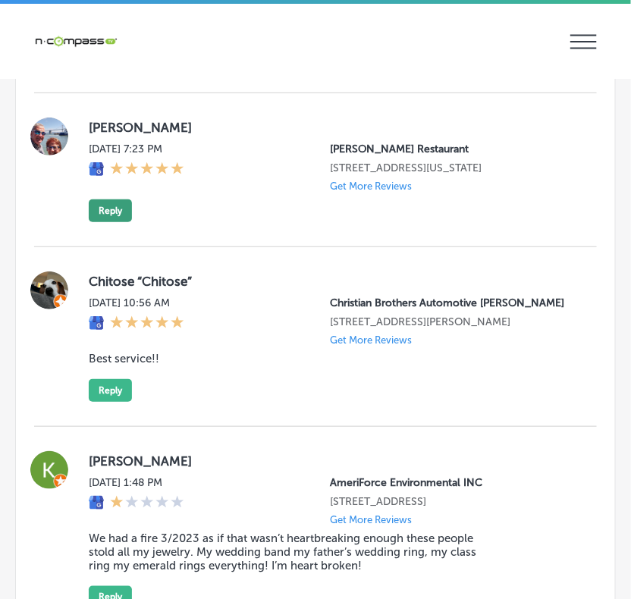
click at [118, 222] on button "Reply" at bounding box center [110, 210] width 43 height 23
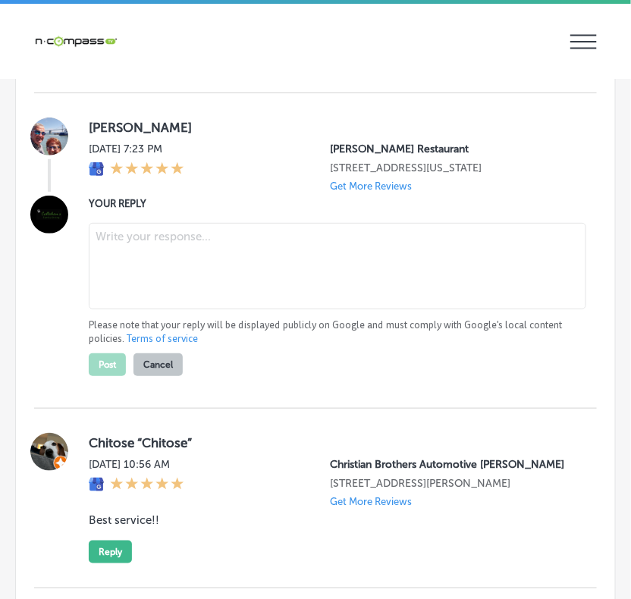
click at [176, 281] on textarea at bounding box center [338, 266] width 498 height 86
paste textarea "Thank you for the 5-star review, [PERSON_NAME]! We’re thrilled to hear that you…"
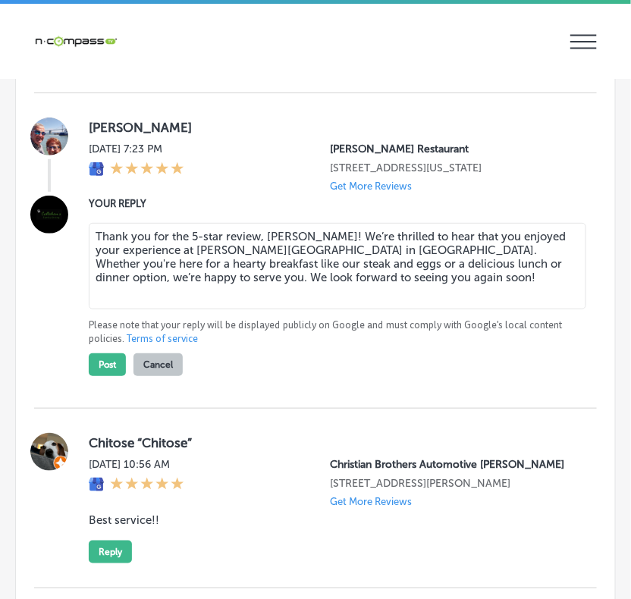
click at [358, 266] on textarea "Thank you for the 5-star review, [PERSON_NAME]! We’re thrilled to hear that you…" at bounding box center [338, 266] width 498 height 86
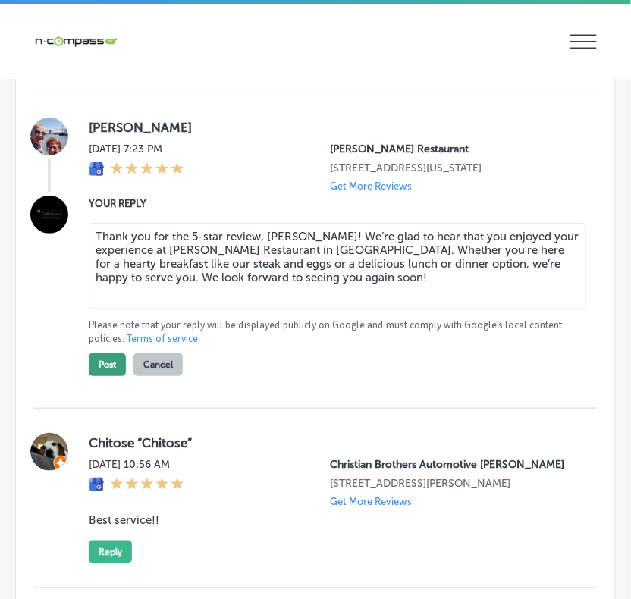
type textarea "Thank you for the 5-star review, [PERSON_NAME]! We’re glad to hear that you enj…"
click at [106, 376] on button "Post" at bounding box center [107, 364] width 37 height 23
type textarea "x"
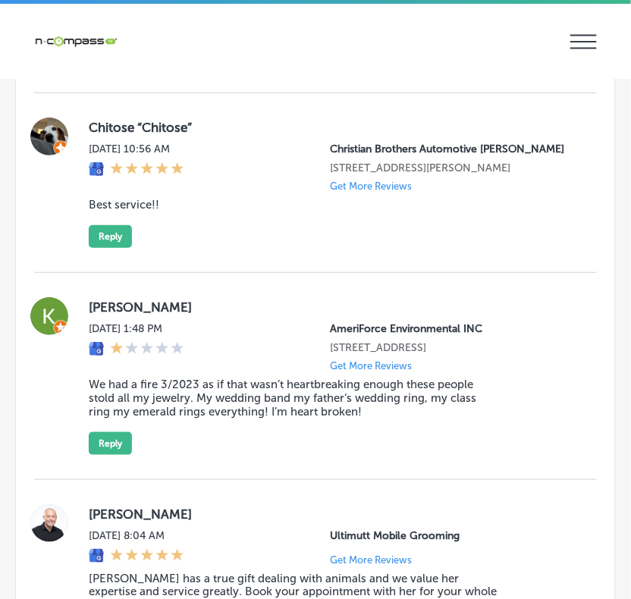
click at [108, 135] on label "Chitose “Chitose”" at bounding box center [331, 127] width 484 height 15
copy label "Chitose"
click at [137, 212] on blockquote "Best service!!" at bounding box center [294, 205] width 410 height 14
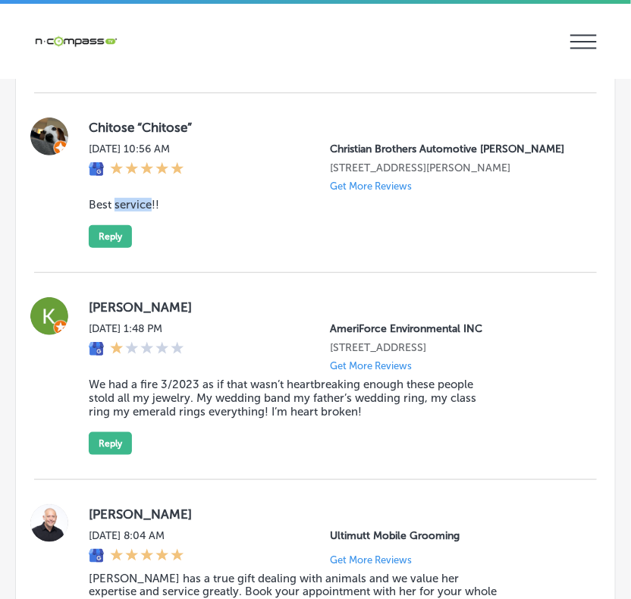
click at [137, 212] on blockquote "Best service!!" at bounding box center [294, 205] width 410 height 14
click at [115, 273] on div "Chitose “Chitose” [DATE] 10:56 AM Christian Brothers Automotive [PERSON_NAME] […" at bounding box center [315, 183] width 563 height 180
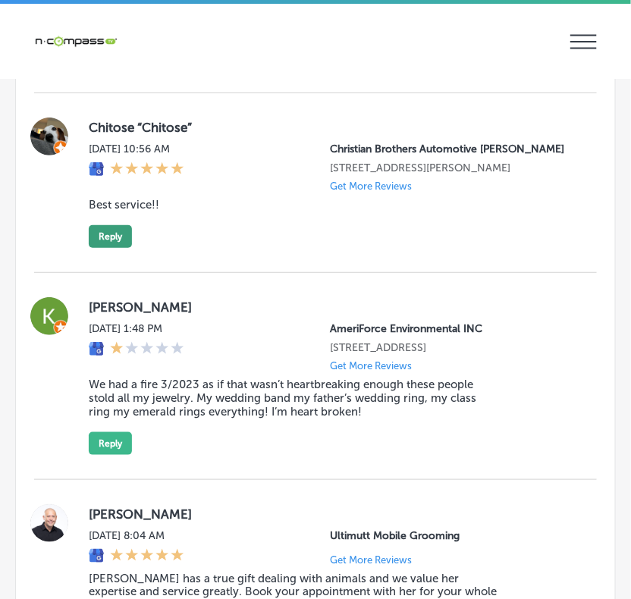
click at [114, 248] on button "Reply" at bounding box center [110, 236] width 43 height 23
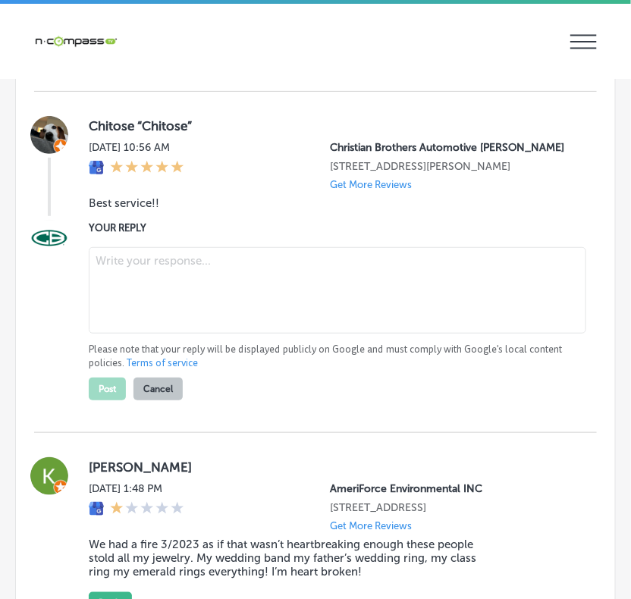
scroll to position [2651, 0]
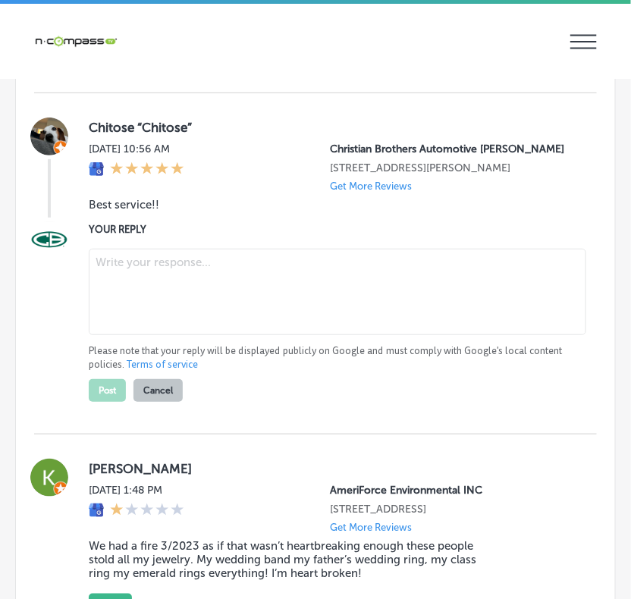
click at [154, 311] on textarea at bounding box center [338, 292] width 498 height 86
paste textarea "Thank you for the great review, [PERSON_NAME]! We’re thrilled to hear you had t…"
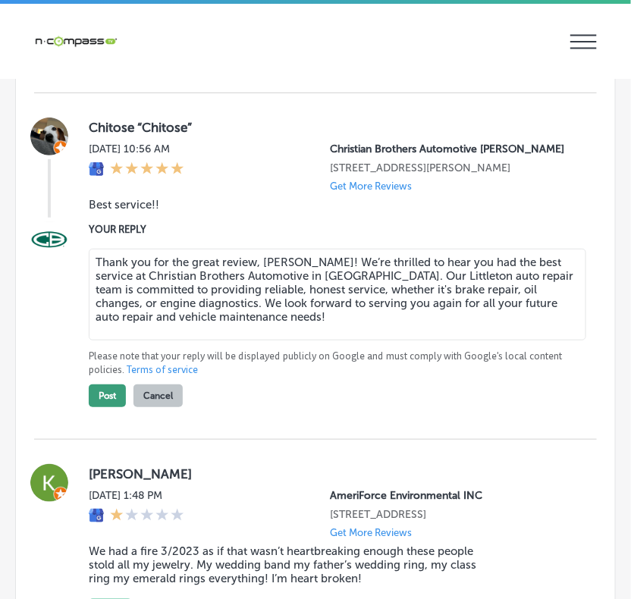
type textarea "Thank you for the great review, [PERSON_NAME]! We’re thrilled to hear you had t…"
click at [108, 407] on button "Post" at bounding box center [107, 396] width 37 height 23
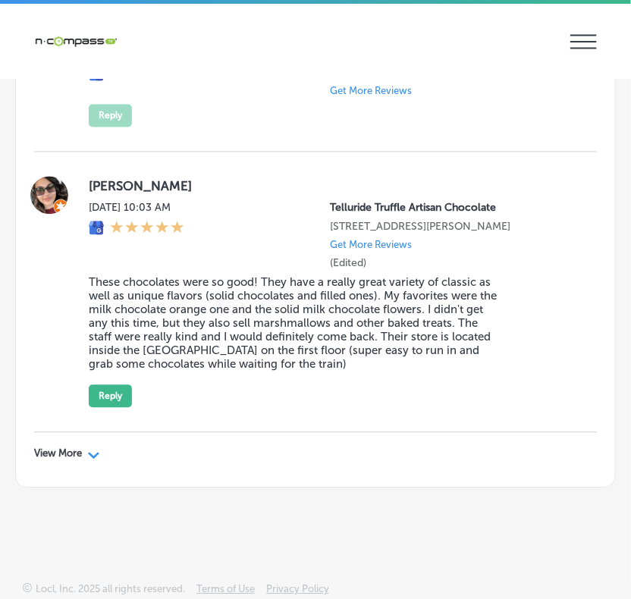
scroll to position [5768, 0]
click at [70, 442] on div "View More Path Created with Sketch." at bounding box center [315, 454] width 563 height 42
click at [71, 451] on p "View More" at bounding box center [58, 454] width 48 height 12
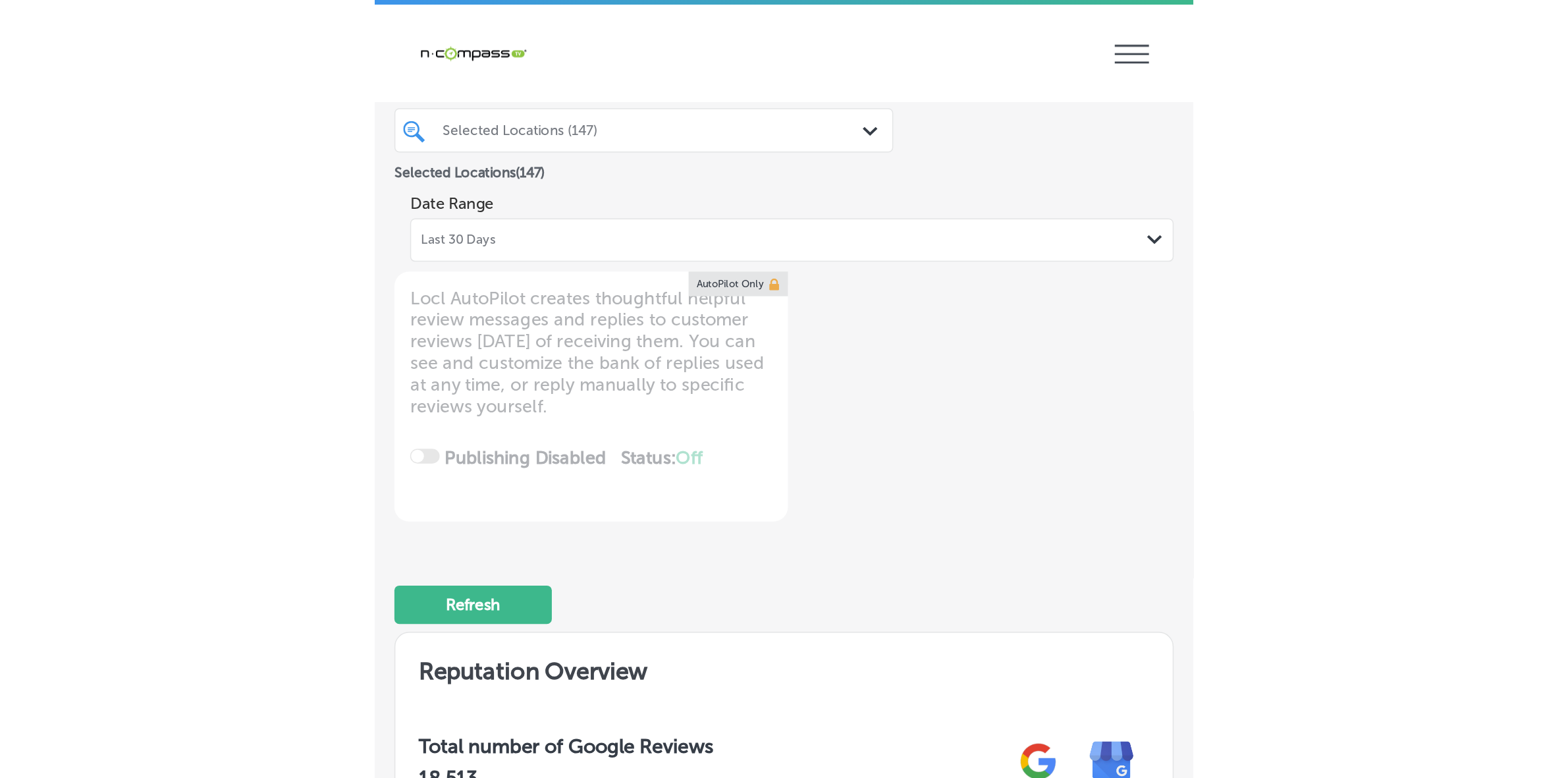
scroll to position [0, 0]
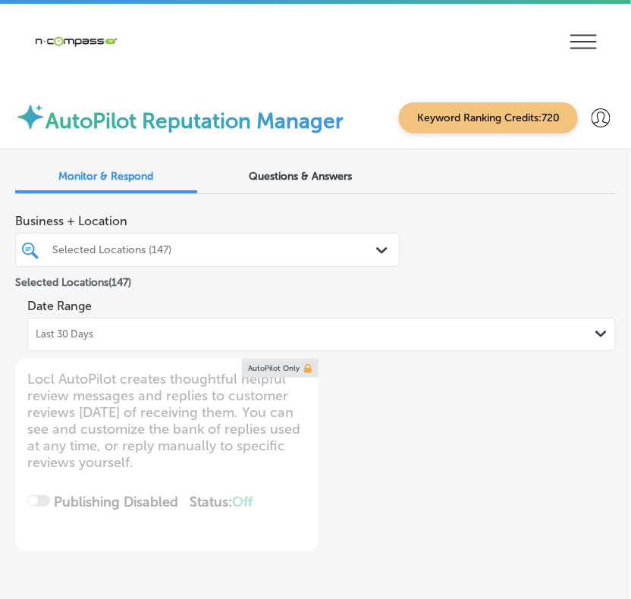
type textarea "x"
